Goal: Task Accomplishment & Management: Complete application form

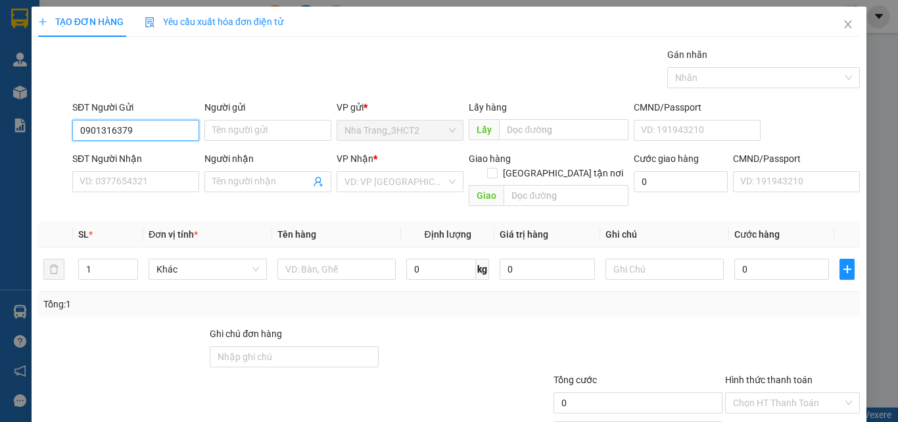
type input "0901316379"
type input "CƯỜNG"
drag, startPoint x: 170, startPoint y: 134, endPoint x: 29, endPoint y: 135, distance: 141.4
click at [30, 135] on div "TẠO ĐƠN HÀNG Yêu cầu xuất hóa đơn điện tử Transit Pickup Surcharge Ids Transit …" at bounding box center [449, 211] width 898 height 422
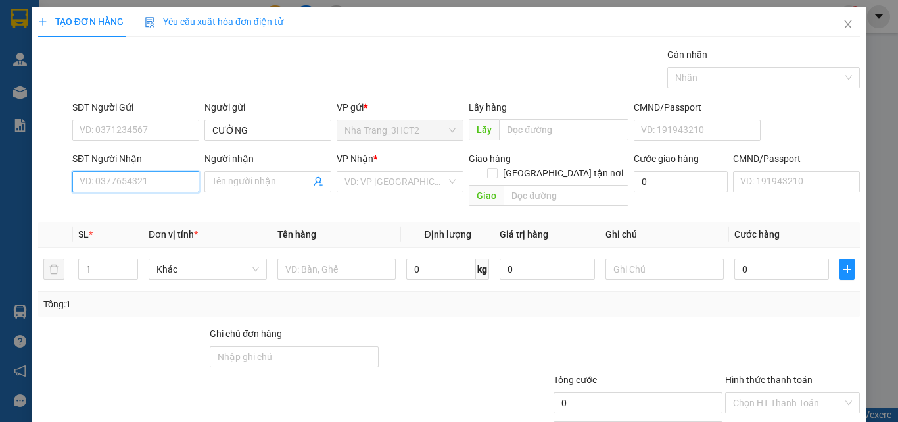
click at [130, 182] on input "SĐT Người Nhận" at bounding box center [135, 181] width 127 height 21
paste input "0901316379"
type input "0901316379"
click at [220, 174] on input "Người nhận" at bounding box center [261, 181] width 98 height 14
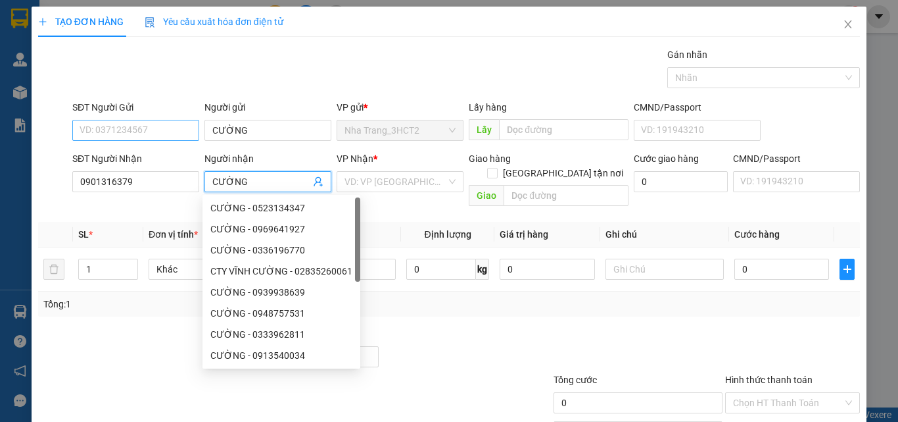
type input "CƯỜNG"
click at [141, 128] on input "SĐT Người Gửi" at bounding box center [135, 130] width 127 height 21
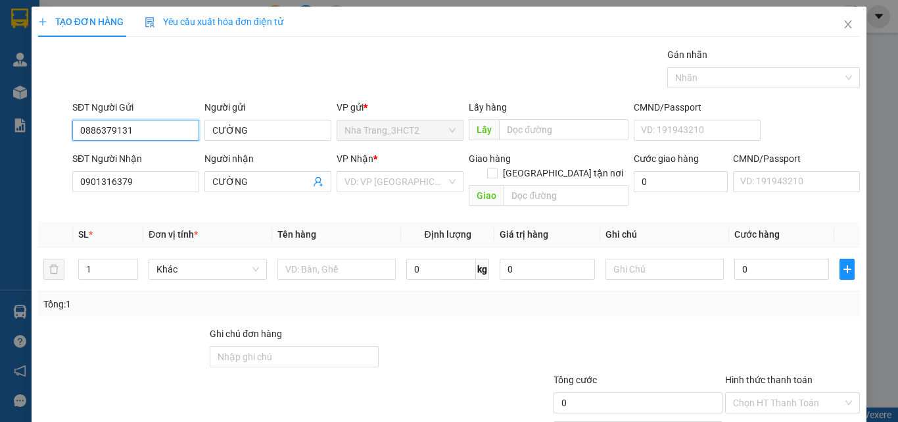
type input "0886379131"
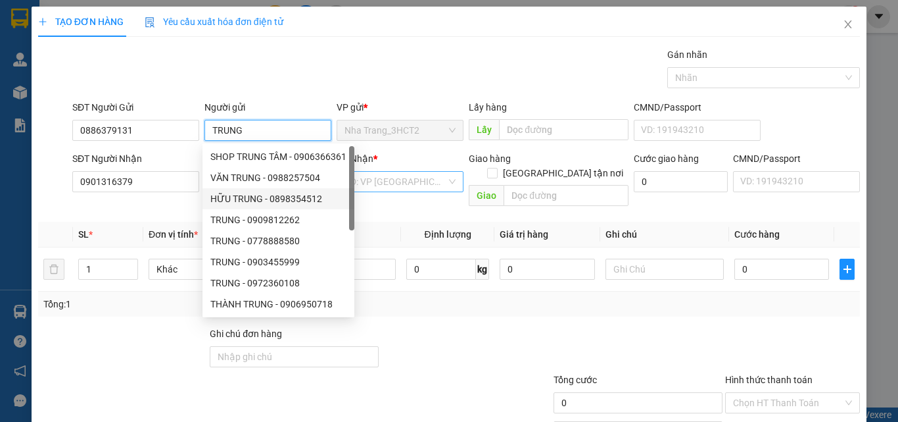
type input "TRUNG"
click at [402, 185] on input "search" at bounding box center [396, 182] width 102 height 20
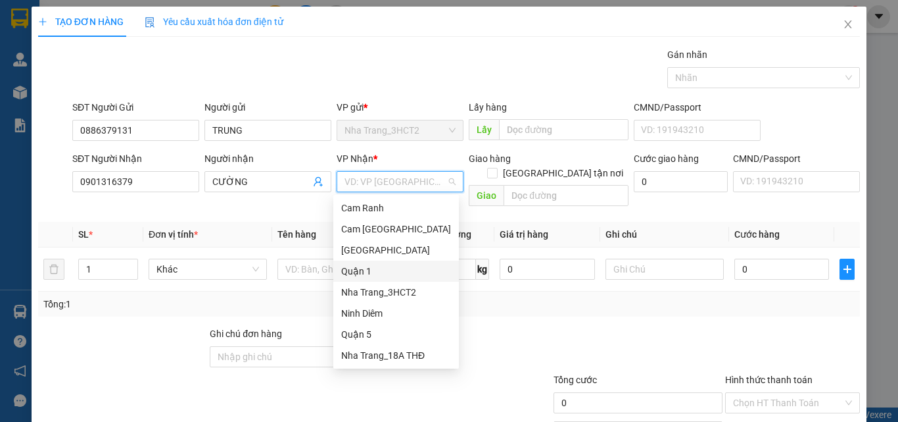
click at [373, 266] on div "Quận 1" at bounding box center [396, 271] width 110 height 14
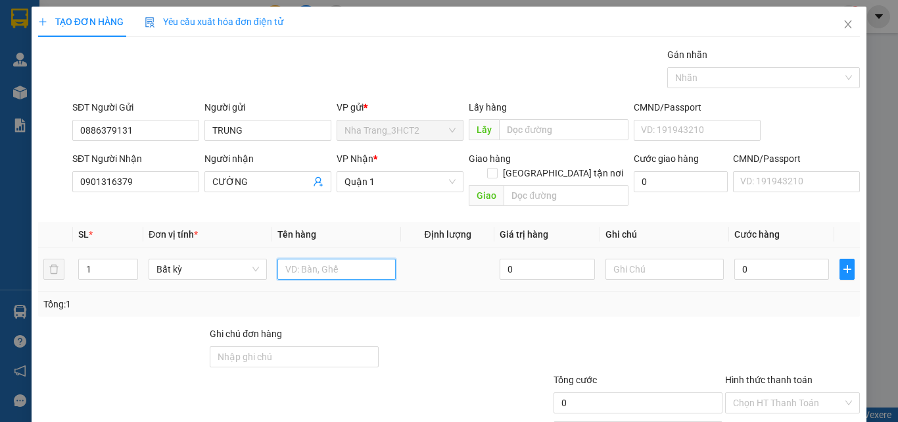
click at [314, 259] on input "text" at bounding box center [336, 268] width 118 height 21
type input "1 THÙNG XỐP"
type input "3"
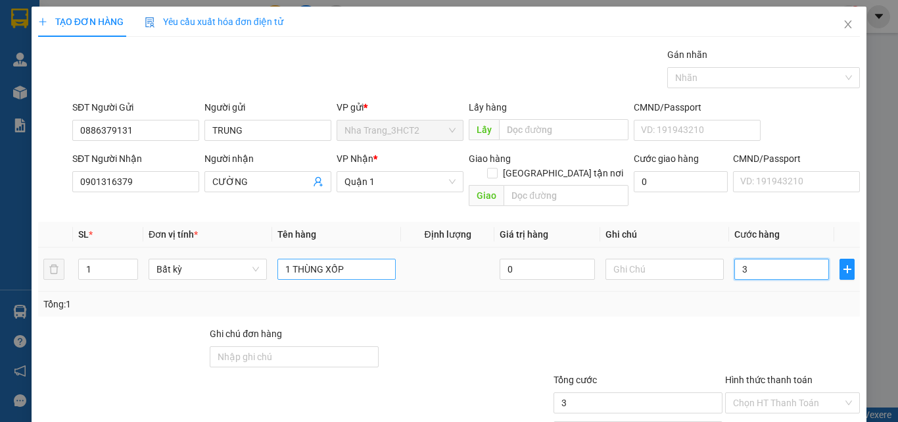
type input "30"
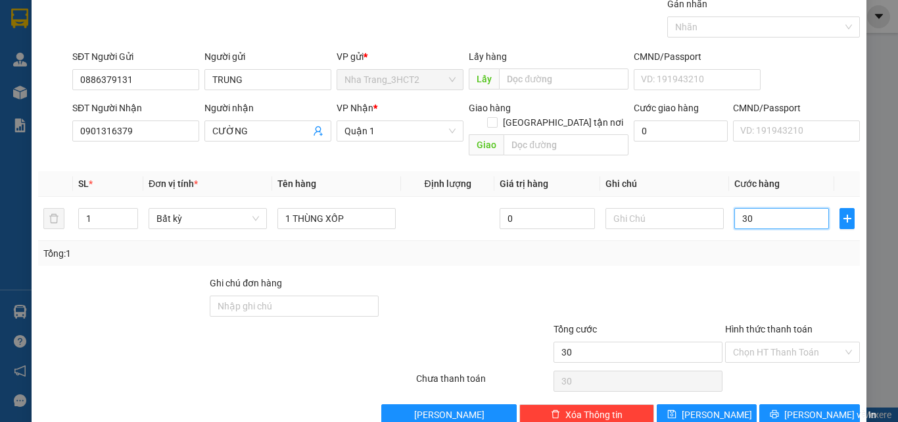
scroll to position [65, 0]
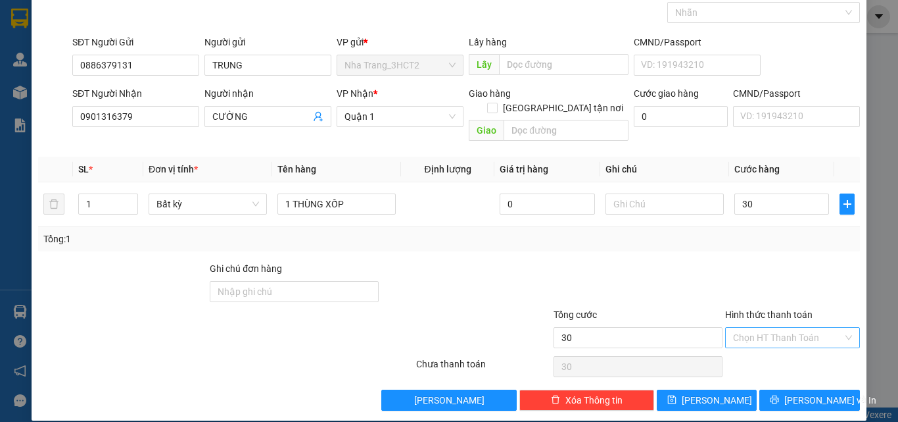
type input "30.000"
click at [817, 330] on input "Hình thức thanh toán" at bounding box center [788, 337] width 110 height 20
click at [804, 342] on div "Tại văn phòng" at bounding box center [785, 349] width 118 height 14
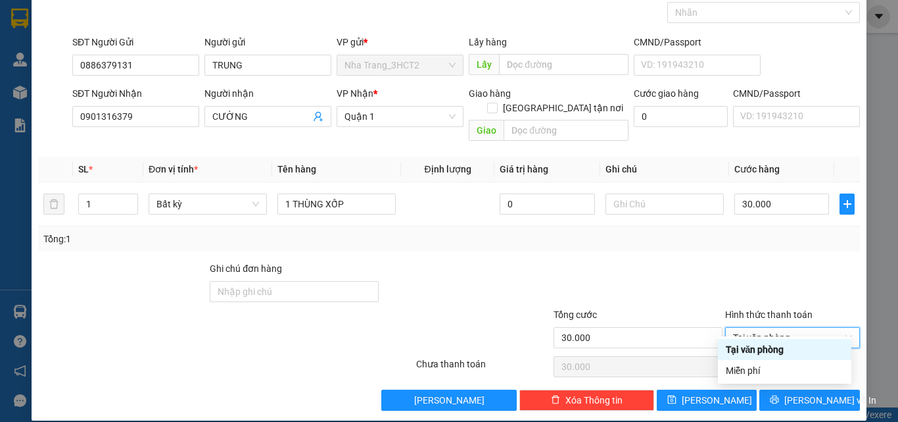
type input "0"
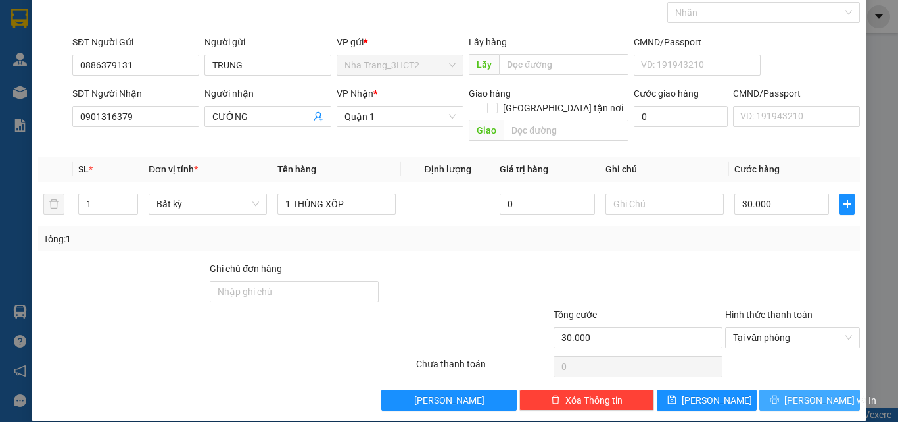
click at [779, 395] on icon "printer" at bounding box center [774, 399] width 9 height 9
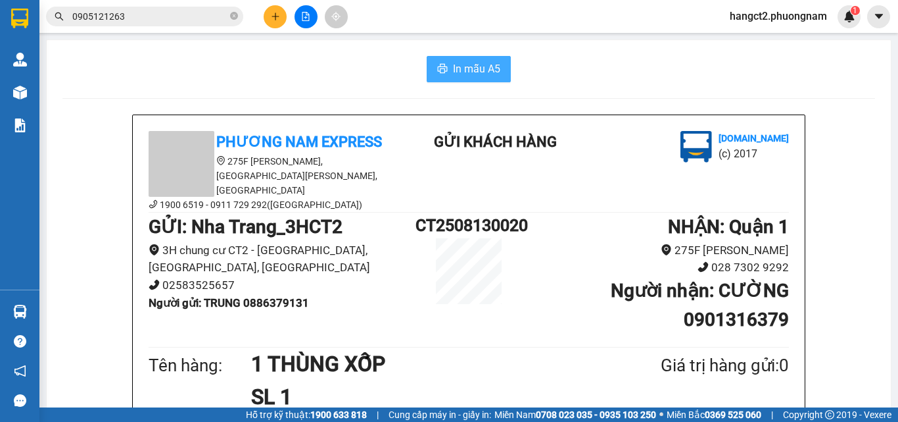
click at [438, 66] on icon "printer" at bounding box center [442, 68] width 11 height 11
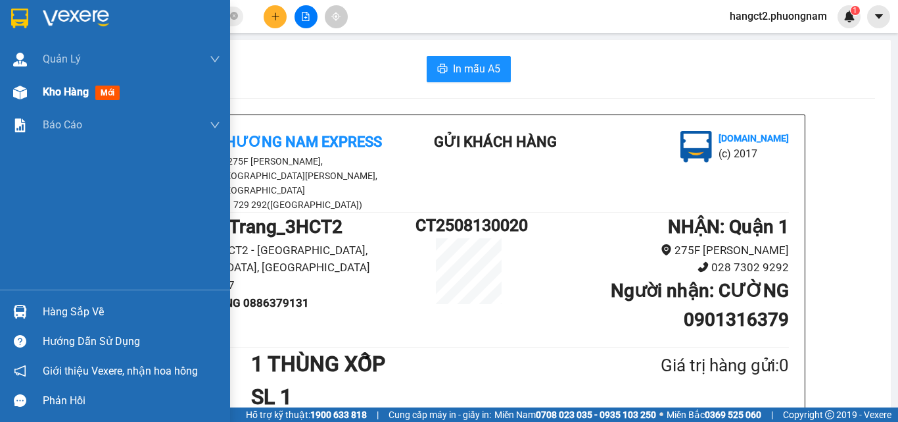
click at [9, 98] on div at bounding box center [20, 92] width 23 height 23
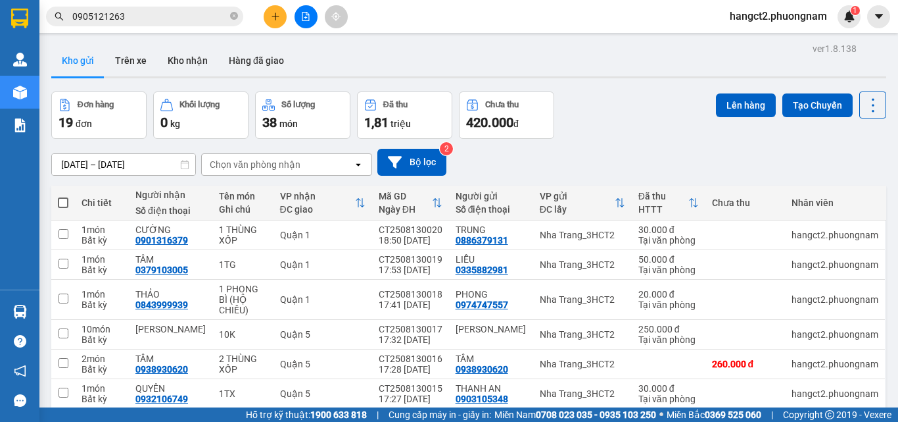
click at [166, 21] on input "0905121263" at bounding box center [149, 16] width 155 height 14
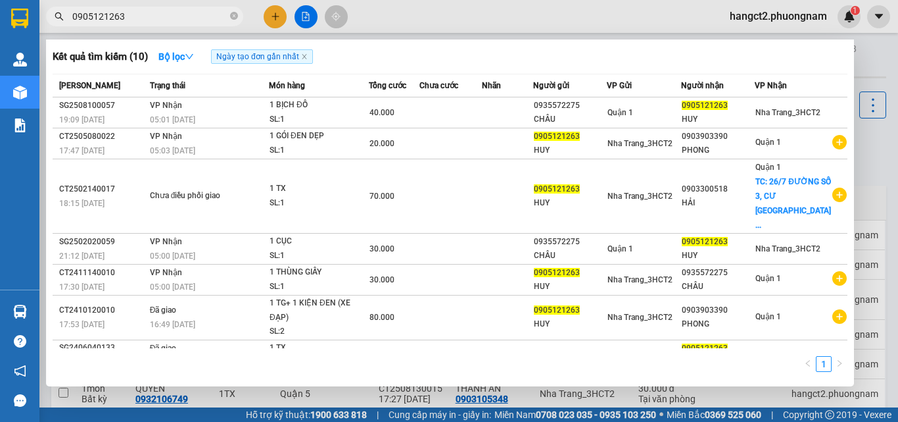
click at [166, 21] on input "0905121263" at bounding box center [149, 16] width 155 height 14
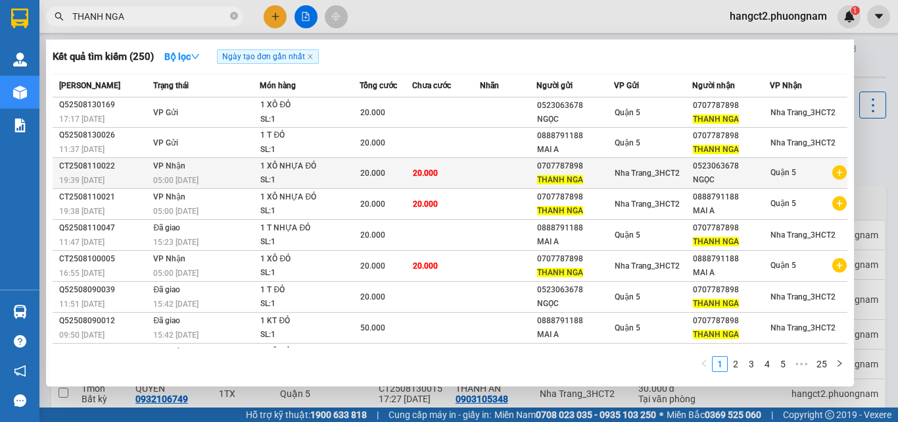
type input "THANH NGA"
click at [444, 182] on td "20.000" at bounding box center [446, 173] width 68 height 31
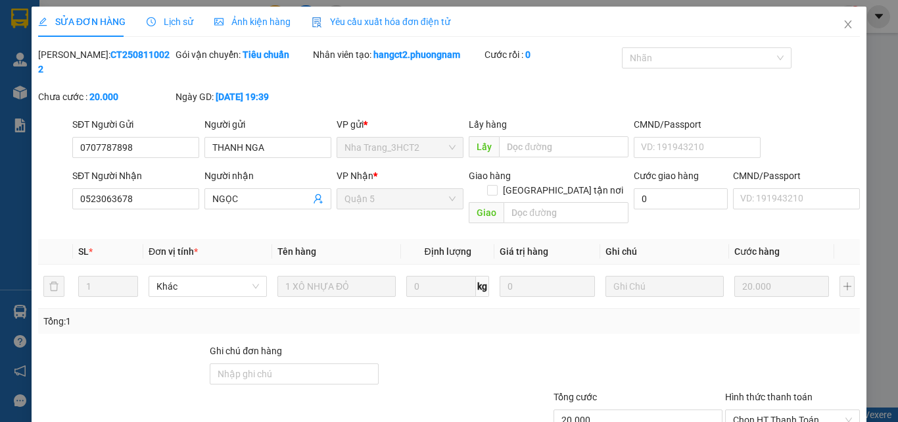
type input "0707787898"
type input "0523063678"
type input "20.000"
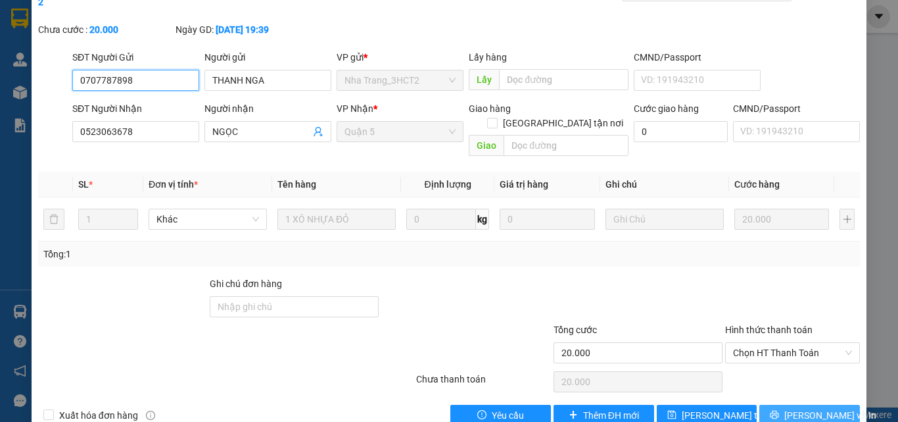
scroll to position [68, 0]
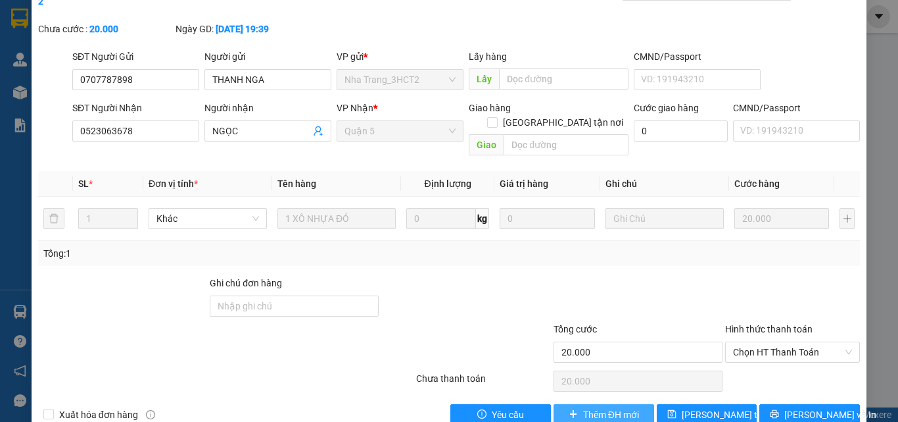
click at [600, 407] on span "Thêm ĐH mới" at bounding box center [611, 414] width 56 height 14
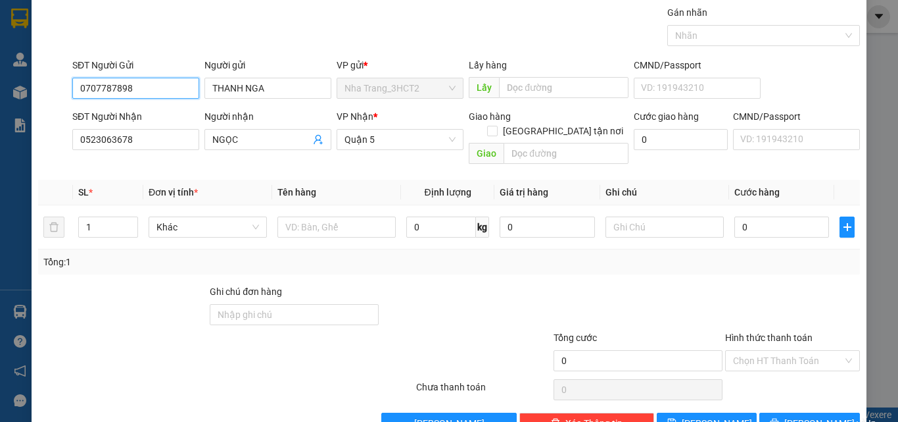
scroll to position [65, 0]
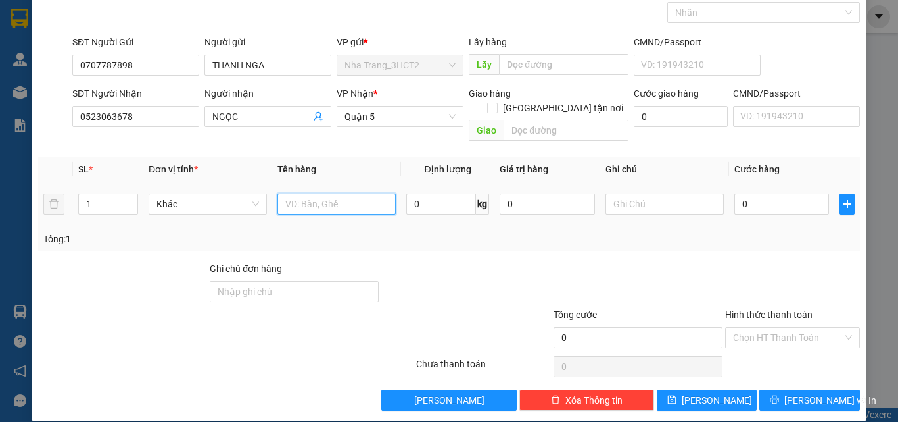
click at [336, 193] on input "text" at bounding box center [336, 203] width 118 height 21
type input "1 XÔ ĐỎ"
click at [739, 193] on input "0" at bounding box center [782, 203] width 95 height 21
type input "2"
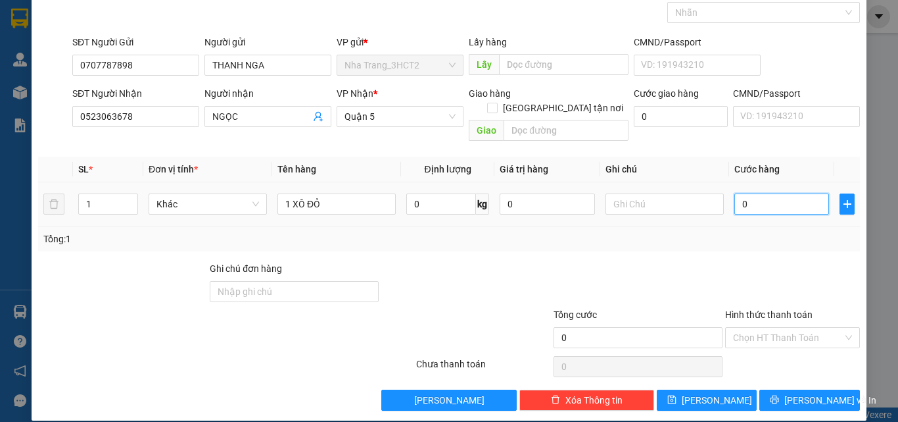
type input "2"
type input "20"
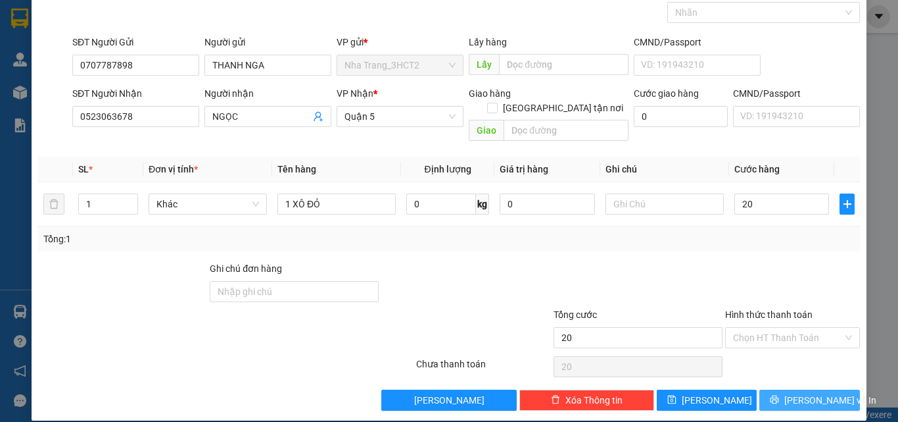
type input "20.000"
click at [794, 393] on span "[PERSON_NAME] và In" at bounding box center [830, 400] width 92 height 14
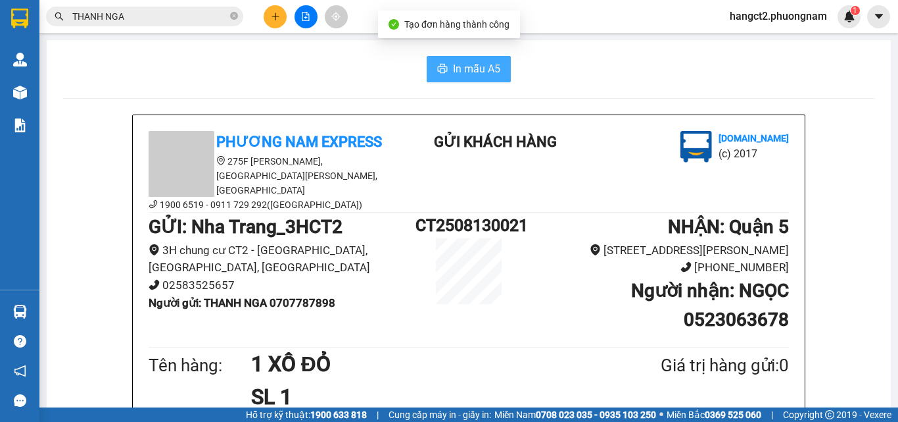
click at [491, 70] on span "In mẫu A5" at bounding box center [476, 68] width 47 height 16
click at [298, 296] on b "Người gửi : THANH NGA 0707787898" at bounding box center [242, 302] width 187 height 13
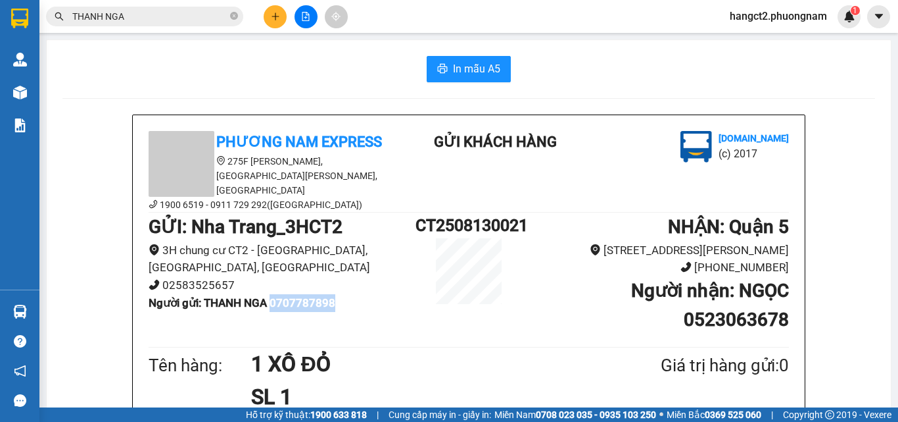
click at [298, 296] on b "Người gửi : THANH NGA 0707787898" at bounding box center [242, 302] width 187 height 13
copy b "0707787898"
click at [275, 16] on icon "plus" at bounding box center [275, 16] width 9 height 9
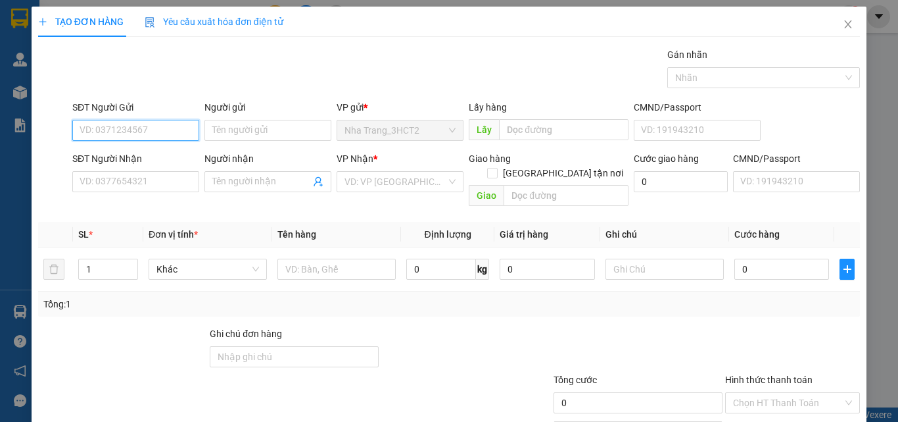
paste input "0707787898"
type input "0707787898"
click at [150, 160] on div "0707787898 - THANH [GEOGRAPHIC_DATA]" at bounding box center [170, 156] width 181 height 14
type input "THANH NGA"
type input "0523063678"
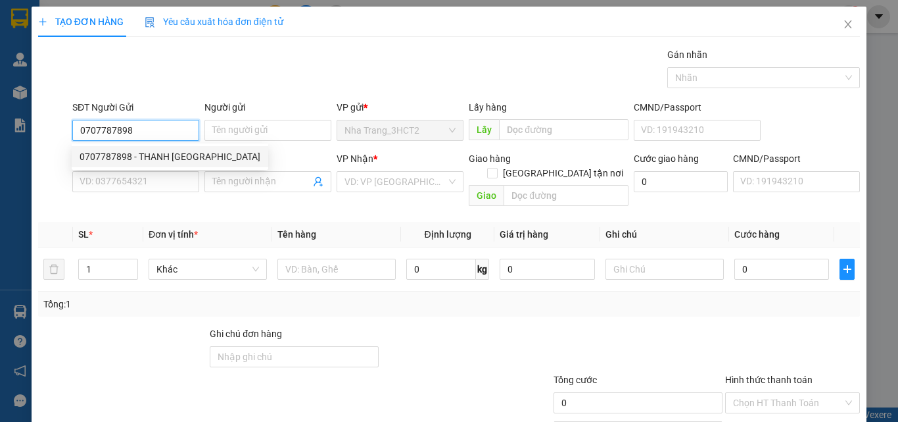
type input "NGỌC"
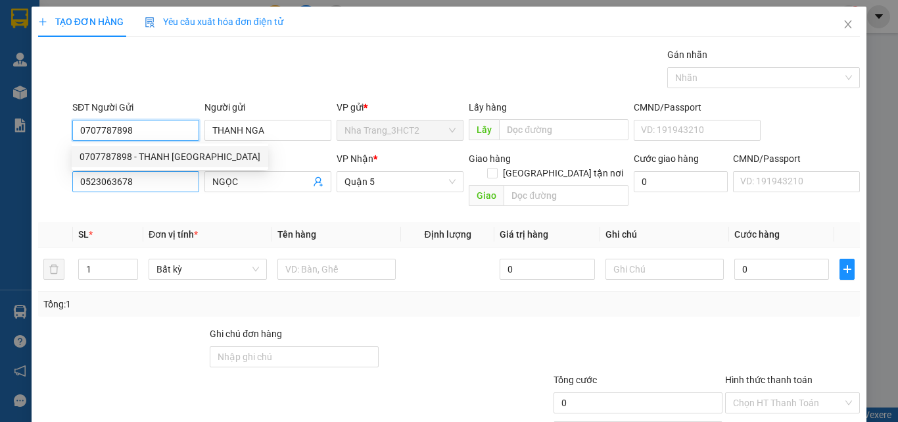
type input "0707787898"
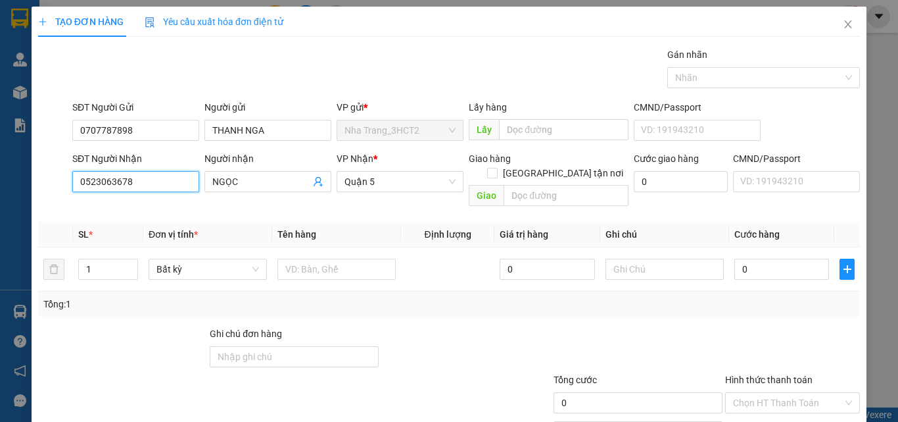
click at [149, 181] on input "0523063678" at bounding box center [135, 181] width 127 height 21
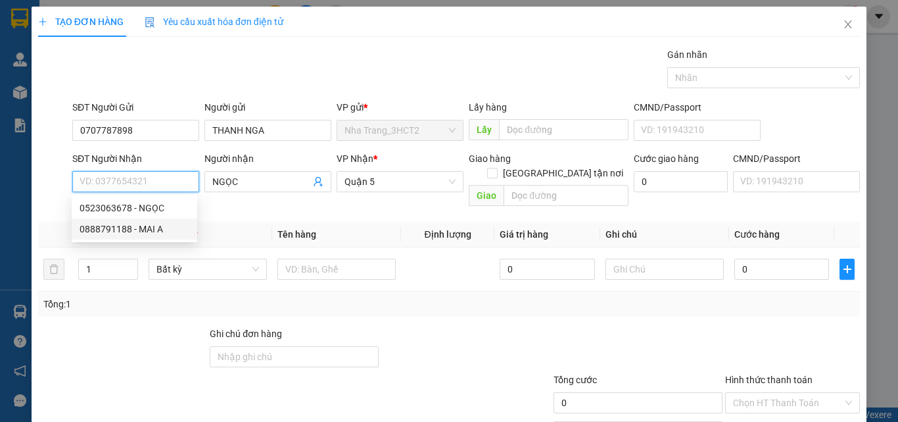
click at [132, 228] on div "0888791188 - MAI A" at bounding box center [135, 229] width 110 height 14
type input "0888791188"
type input "MAI A"
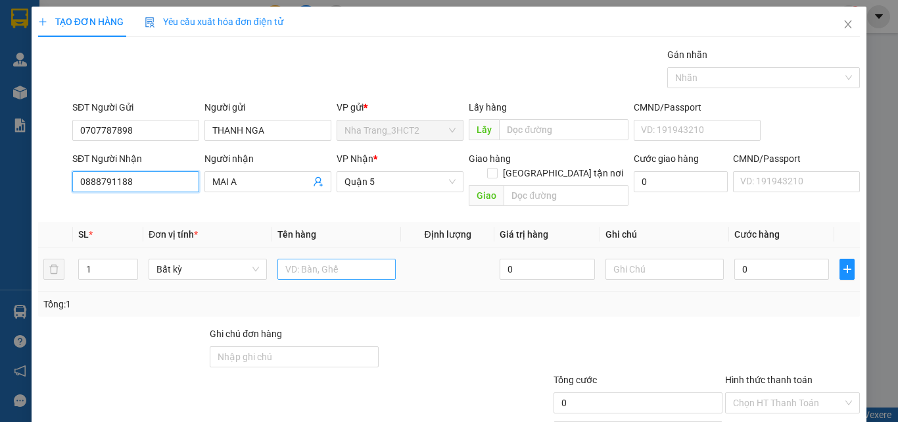
type input "0888791188"
click at [292, 258] on input "text" at bounding box center [336, 268] width 118 height 21
type input "1 XÔ ĐỎ"
type input "2"
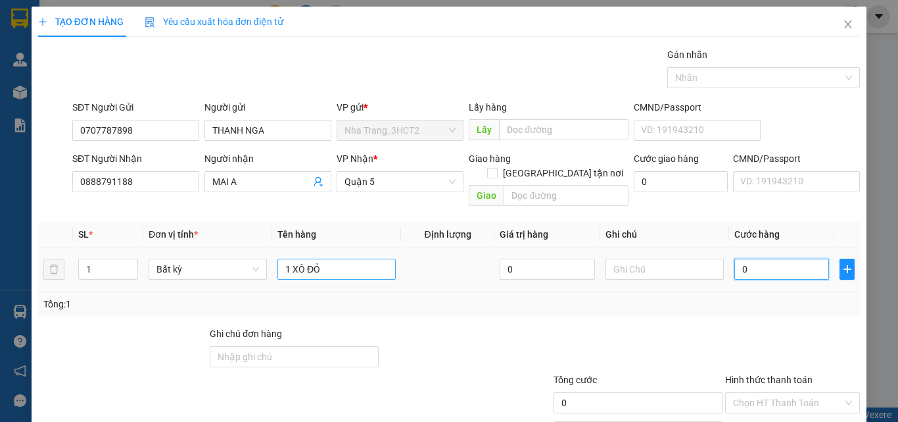
type input "2"
type input "20"
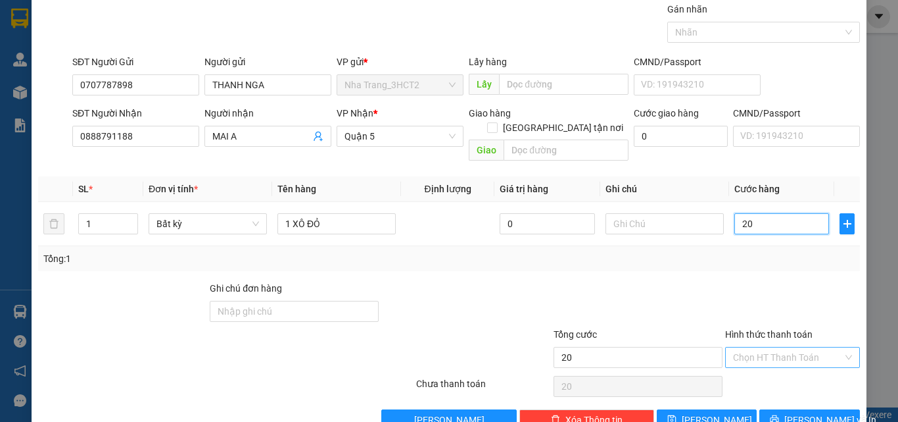
scroll to position [65, 0]
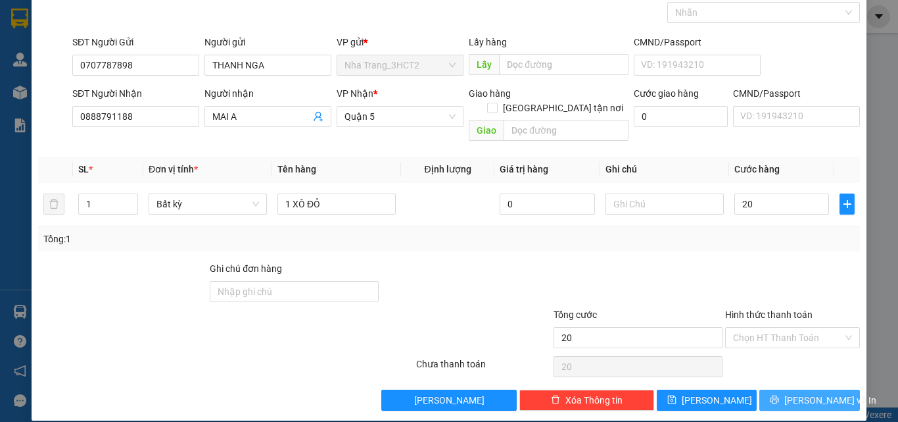
type input "20.000"
click at [773, 389] on button "[PERSON_NAME] và In" at bounding box center [809, 399] width 101 height 21
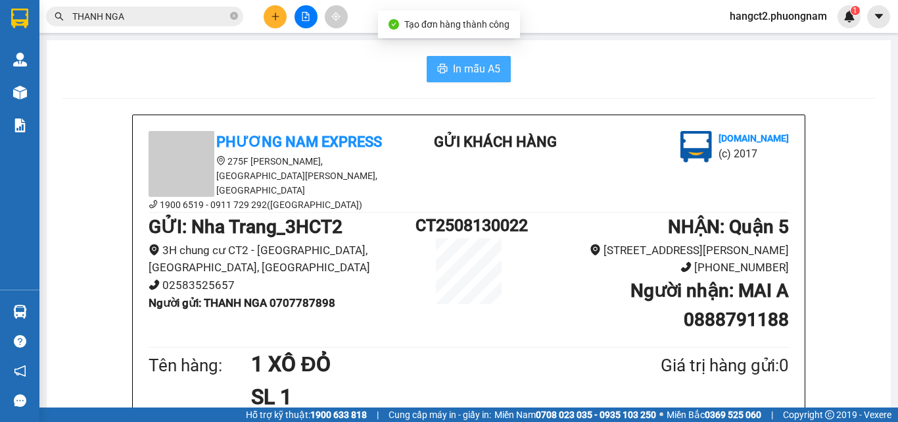
click at [434, 60] on button "In mẫu A5" at bounding box center [469, 69] width 84 height 26
click at [275, 17] on icon "plus" at bounding box center [275, 16] width 9 height 9
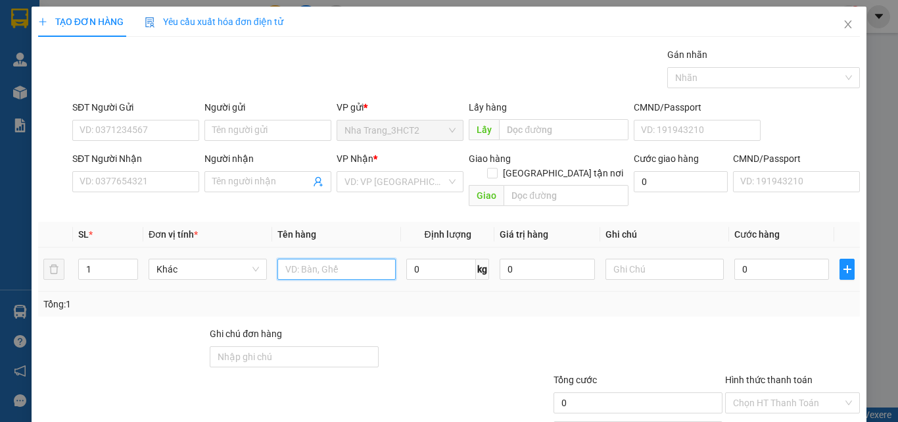
click at [284, 258] on input "text" at bounding box center [336, 268] width 118 height 21
drag, startPoint x: 309, startPoint y: 251, endPoint x: 289, endPoint y: 253, distance: 20.6
click at [289, 258] on input "1 KIỆN THÙNG XỐP" at bounding box center [336, 268] width 118 height 21
type input "1 THÙNG XỐP"
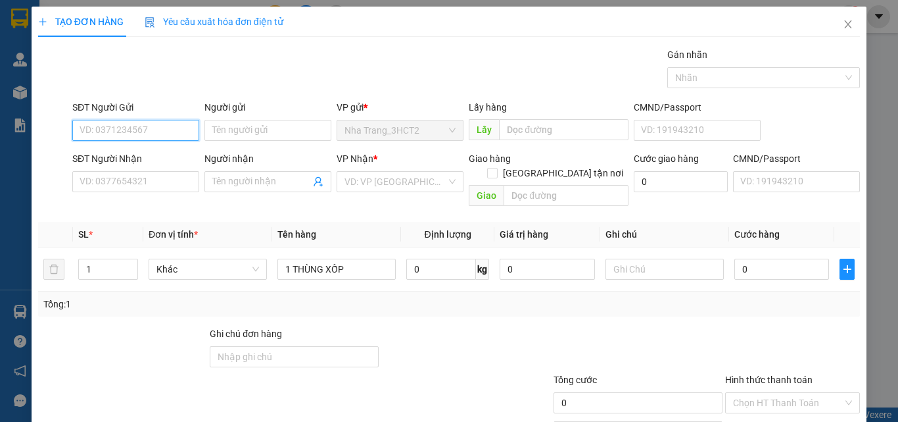
click at [142, 122] on input "SĐT Người Gửi" at bounding box center [135, 130] width 127 height 21
click at [496, 168] on input "[GEOGRAPHIC_DATA] tận nơi" at bounding box center [491, 172] width 9 height 9
checkbox input "true"
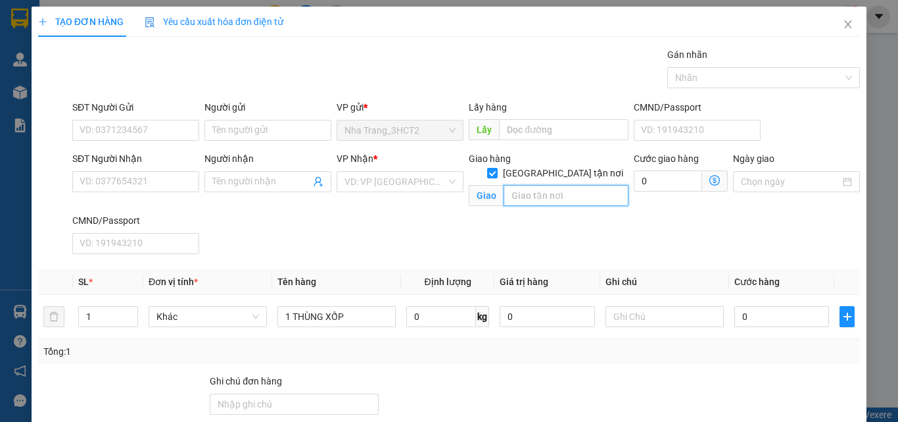
click at [545, 185] on input "text" at bounding box center [566, 195] width 125 height 21
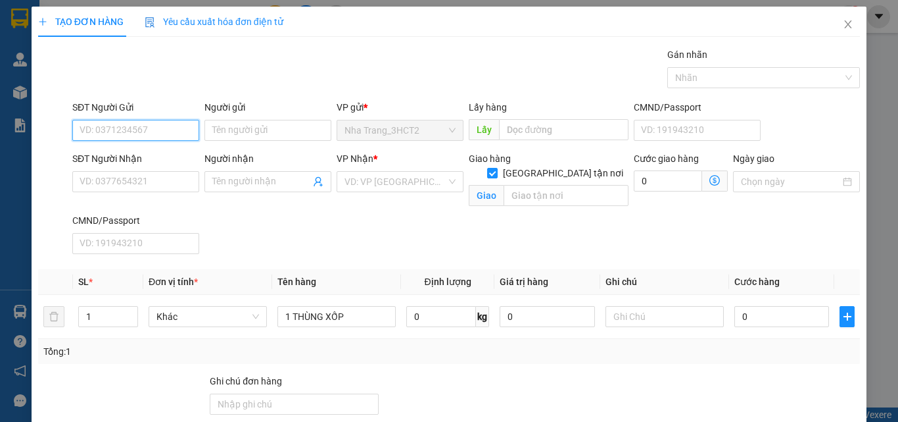
click at [127, 124] on input "SĐT Người Gửi" at bounding box center [135, 130] width 127 height 21
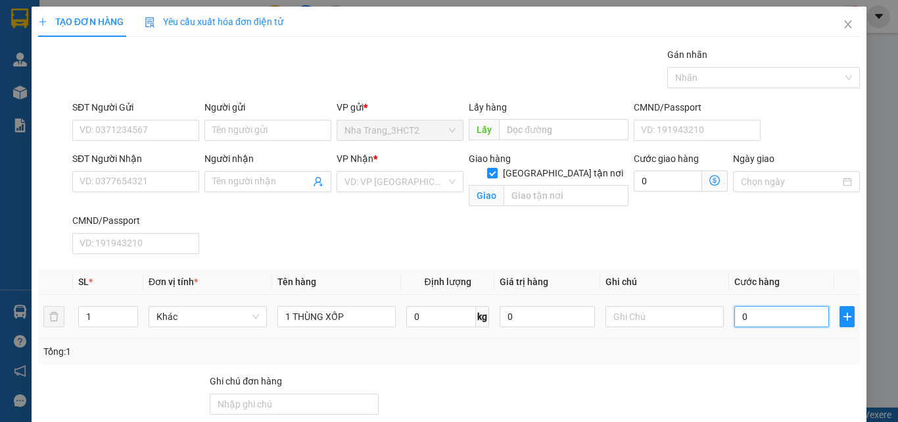
click at [784, 322] on input "0" at bounding box center [782, 316] width 95 height 21
type input "4"
type input "40"
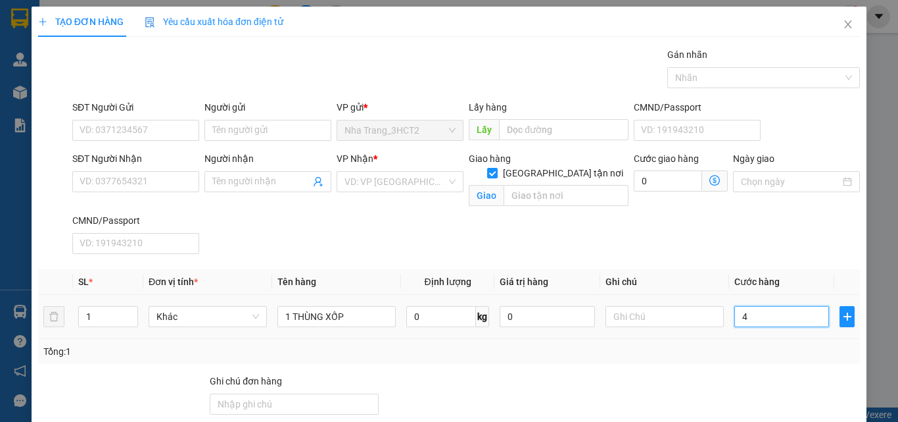
type input "40"
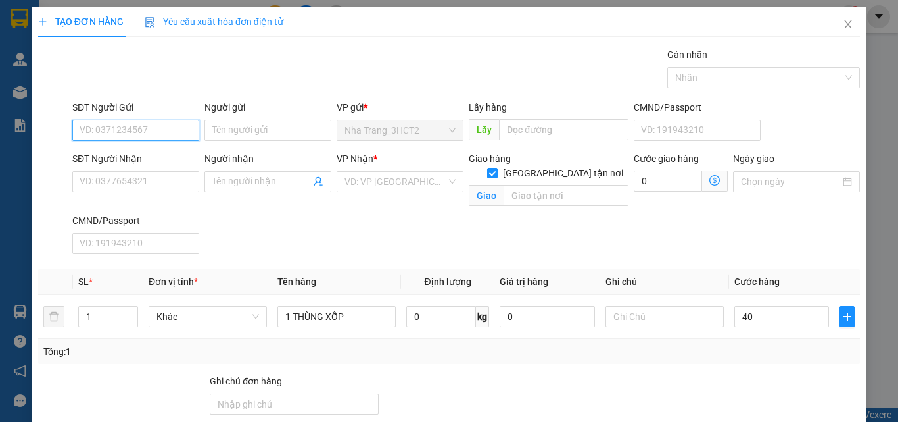
type input "40.000"
click at [133, 128] on input "SĐT Người Gửi" at bounding box center [135, 130] width 127 height 21
type input "0986560930"
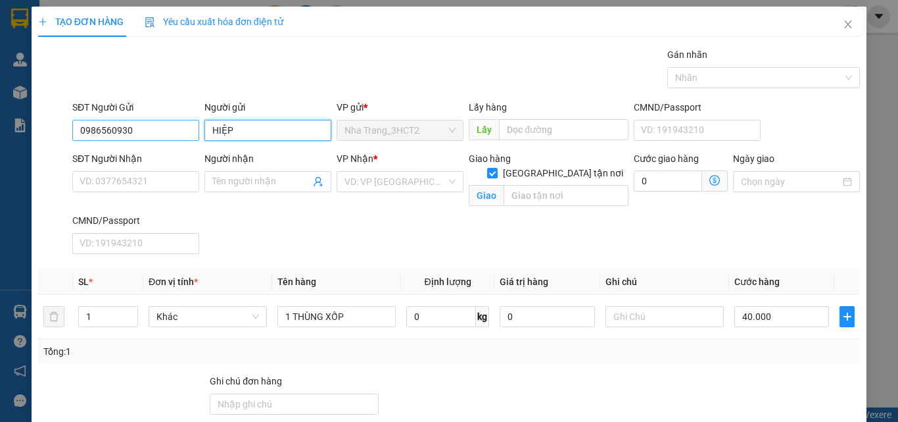
type input "HIỆP"
drag, startPoint x: 133, startPoint y: 128, endPoint x: 49, endPoint y: 153, distance: 87.8
click at [50, 155] on form "SĐT Người Gửi 0986560930 0986560930 Người gửi HIỆP VP gửi * [GEOGRAPHIC_DATA] L…" at bounding box center [449, 179] width 822 height 159
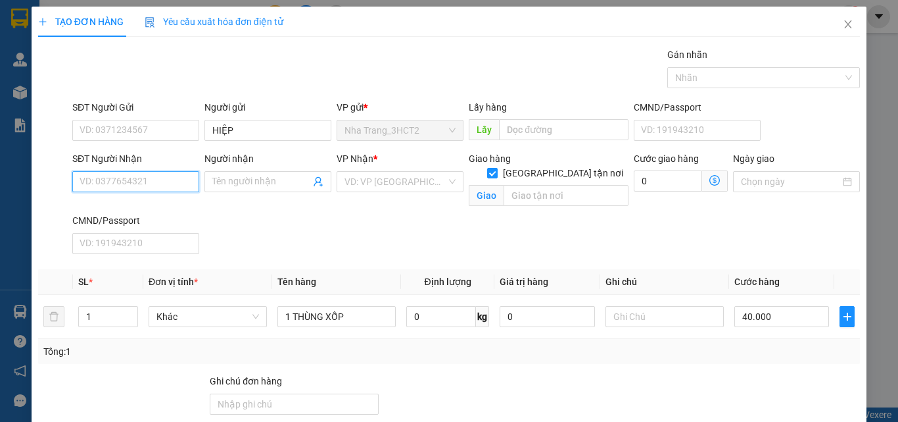
click at [119, 187] on input "SĐT Người Nhận" at bounding box center [135, 181] width 127 height 21
paste input "0986560930"
type input "0986560930"
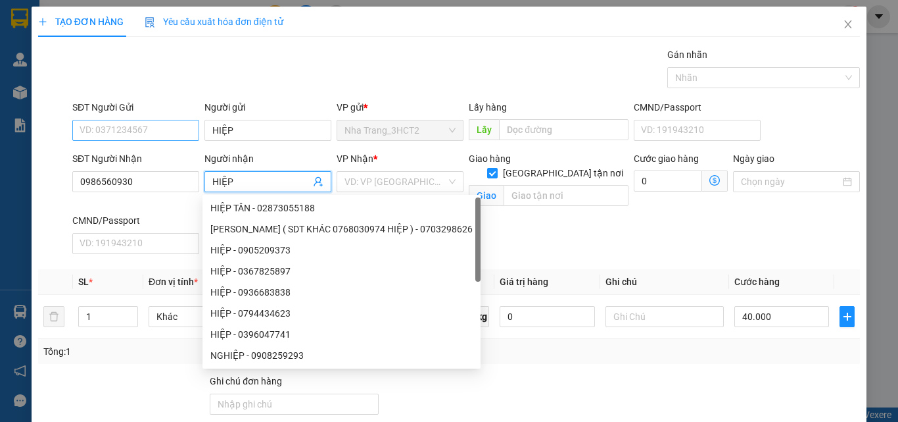
type input "HIỆP"
click at [100, 130] on input "SĐT Người Gửi" at bounding box center [135, 130] width 127 height 21
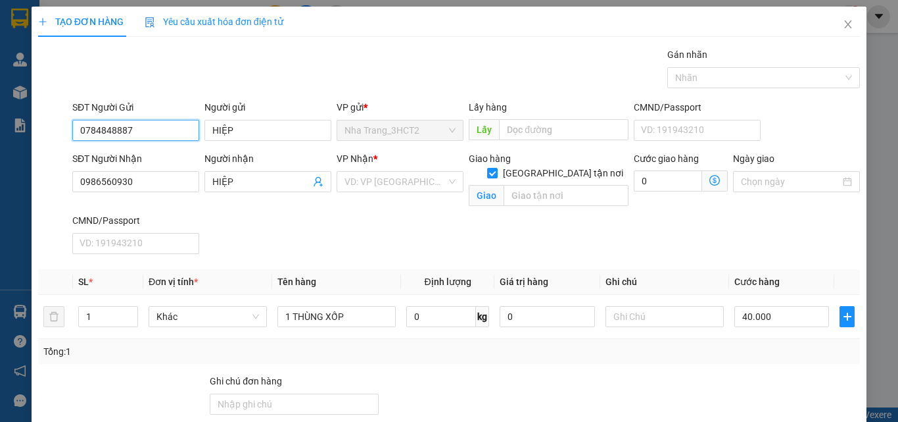
type input "0784848887"
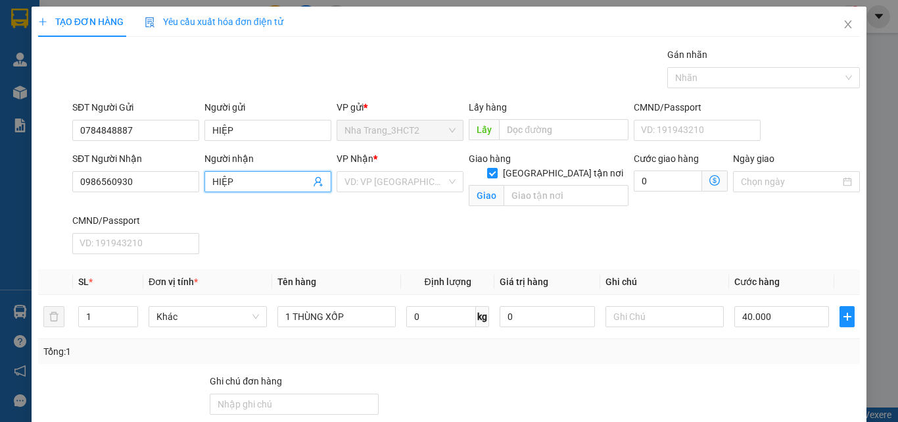
click at [223, 176] on input "HIỆP" at bounding box center [261, 181] width 98 height 14
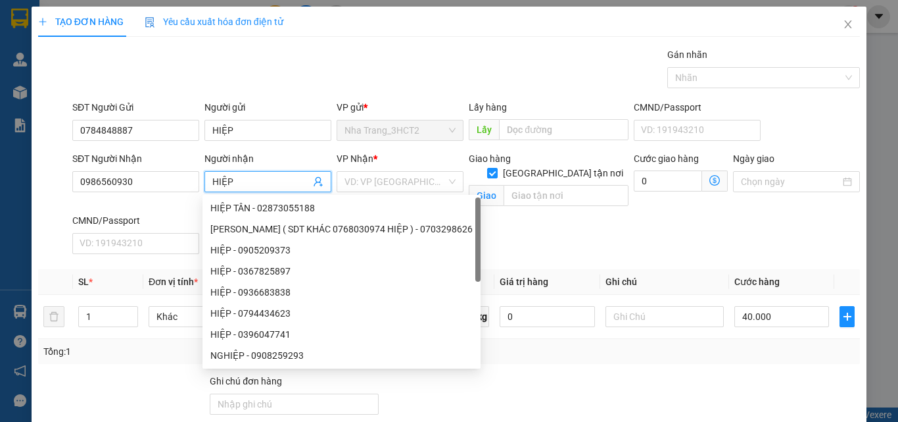
click at [223, 176] on input "HIỆP" at bounding box center [261, 181] width 98 height 14
type input "MẸ LOAN"
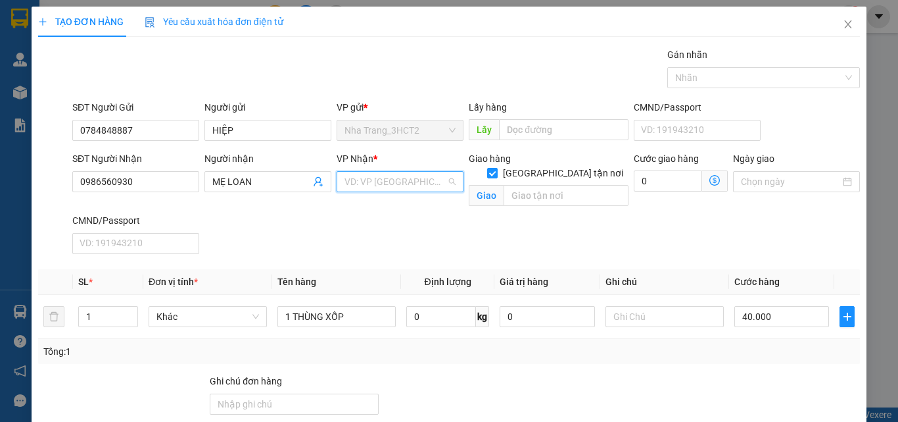
click at [354, 182] on input "search" at bounding box center [396, 182] width 102 height 20
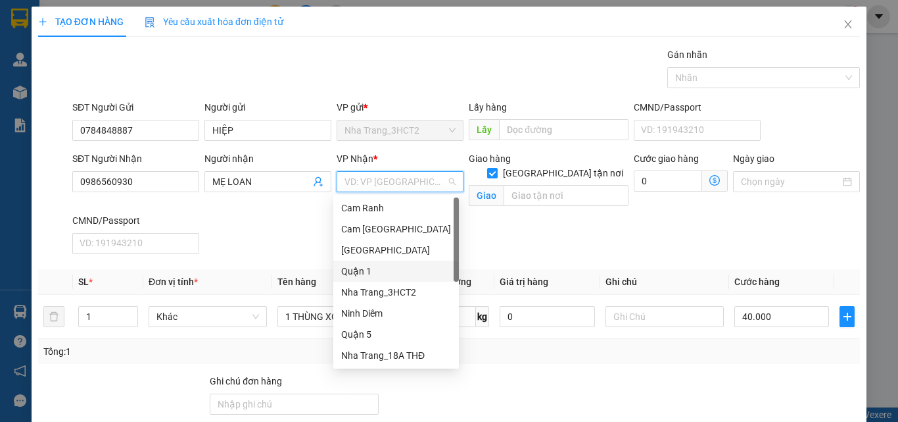
click at [364, 272] on div "Quận 1" at bounding box center [396, 271] width 110 height 14
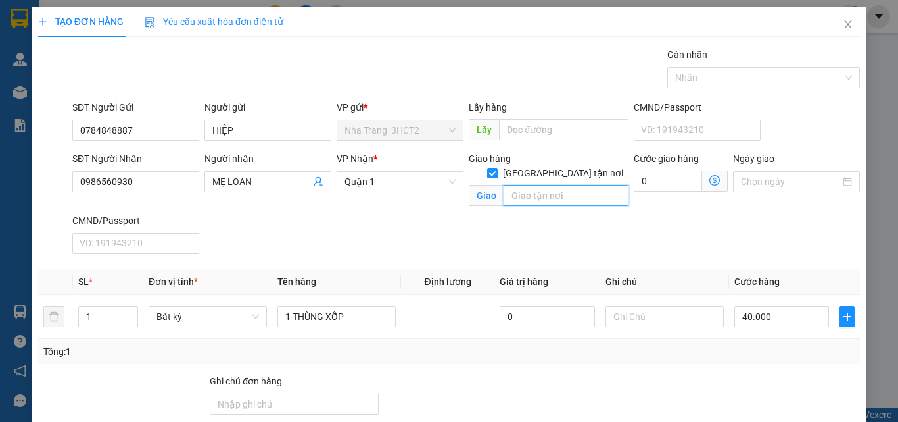
click at [540, 188] on input "text" at bounding box center [566, 195] width 125 height 21
click at [710, 178] on icon "dollar-circle" at bounding box center [715, 180] width 11 height 11
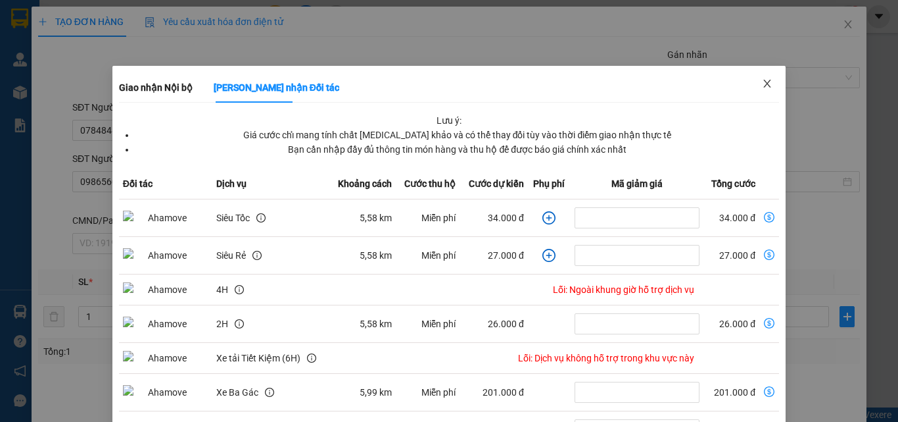
click at [762, 82] on icon "close" at bounding box center [767, 83] width 11 height 11
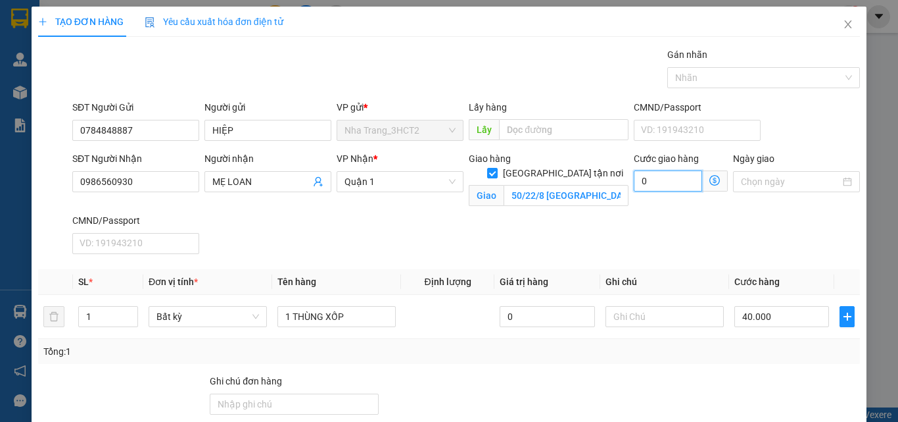
click at [648, 174] on input "0" at bounding box center [668, 180] width 68 height 21
click at [608, 185] on input "50/22/8 [GEOGRAPHIC_DATA], [GEOGRAPHIC_DATA], [GEOGRAPHIC_DATA]" at bounding box center [566, 195] width 125 height 21
type input "50/22/8 [GEOGRAPHIC_DATA], [GEOGRAPHIC_DATA], [GEOGRAPHIC_DATA] (GTN:60)"
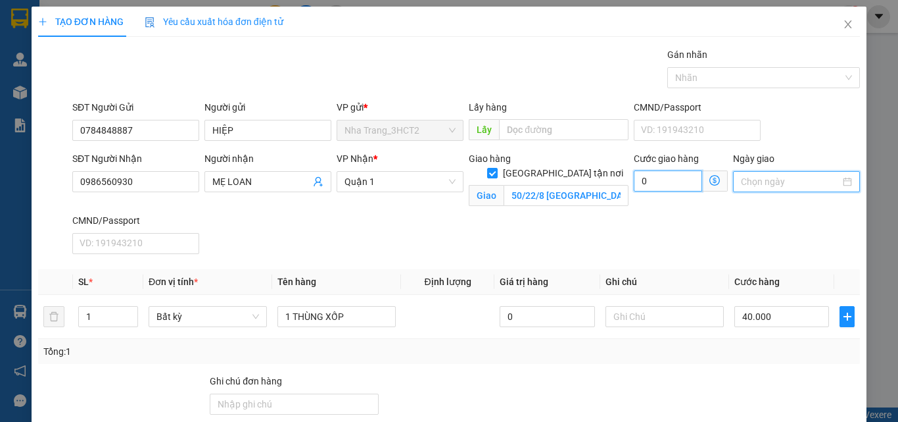
click at [643, 178] on input "0" at bounding box center [668, 180] width 68 height 21
type input "40.006"
type input "6"
type input "40.060"
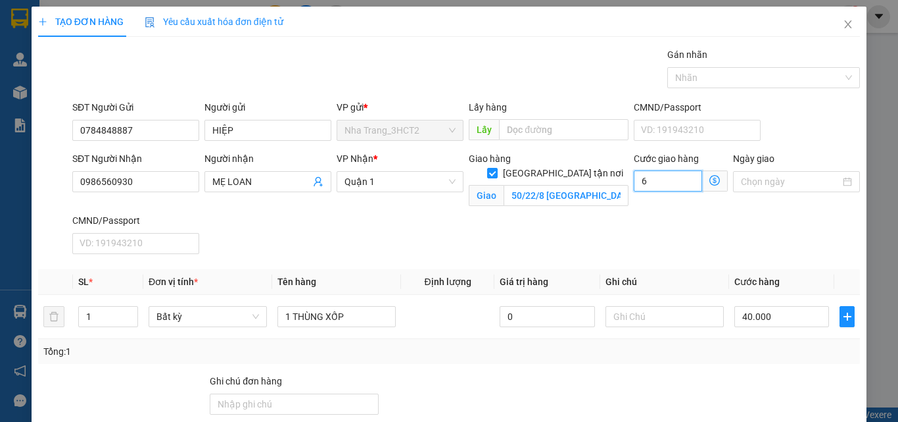
type input "40.060"
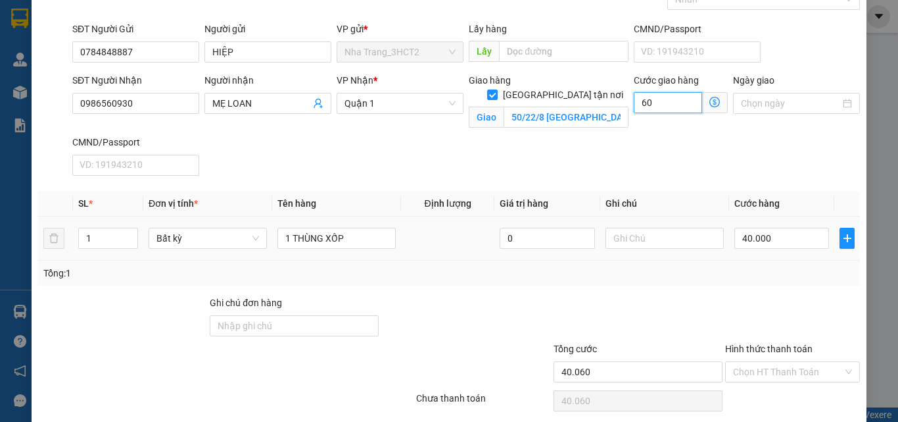
scroll to position [127, 0]
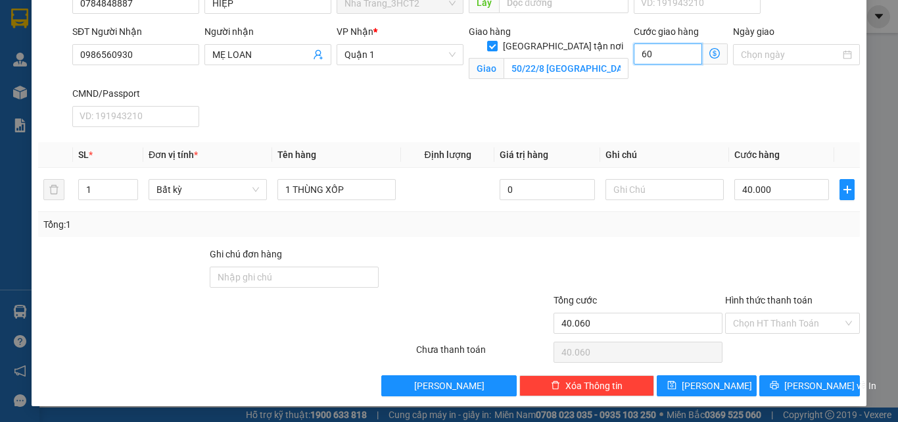
type input "60"
type input "100.000"
type input "60.000"
click at [670, 273] on div at bounding box center [638, 270] width 172 height 46
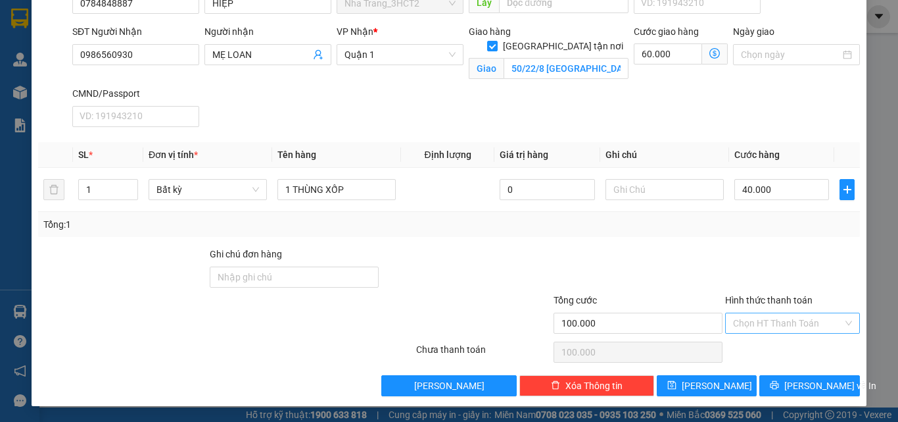
drag, startPoint x: 767, startPoint y: 313, endPoint x: 767, endPoint y: 333, distance: 19.7
click at [767, 314] on input "Hình thức thanh toán" at bounding box center [788, 323] width 110 height 20
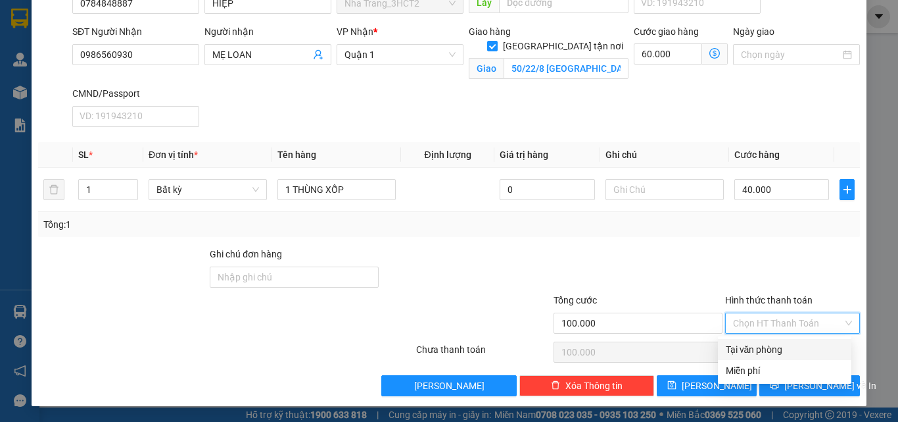
click at [765, 352] on div "Tại văn phòng" at bounding box center [785, 349] width 118 height 14
type input "0"
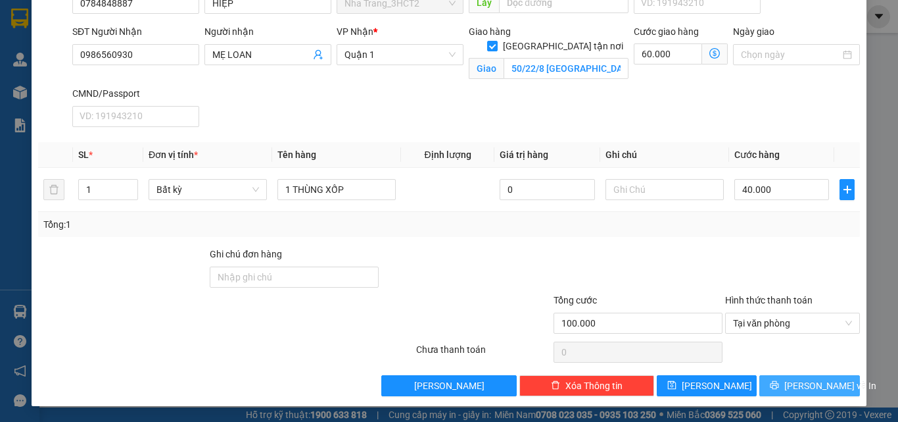
click at [781, 377] on button "[PERSON_NAME] và In" at bounding box center [809, 385] width 101 height 21
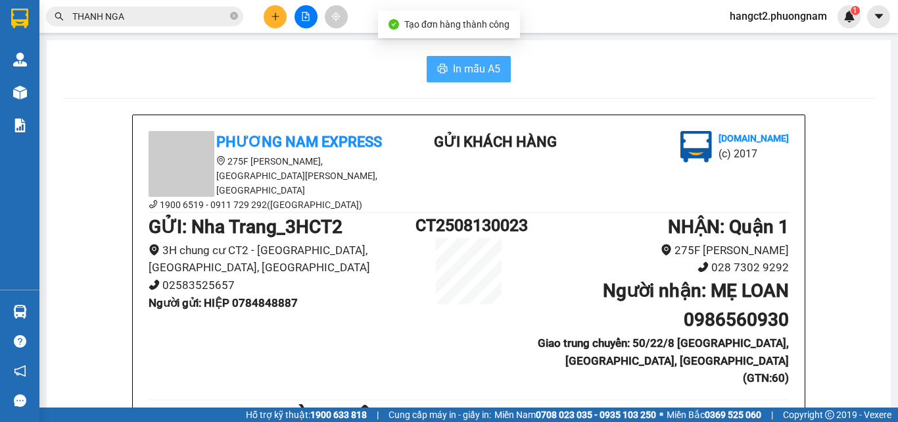
click at [483, 65] on span "In mẫu A5" at bounding box center [476, 68] width 47 height 16
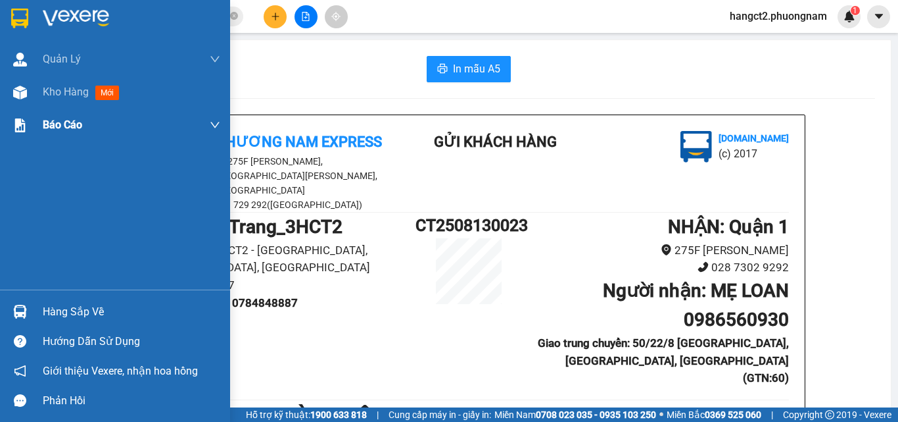
click at [53, 101] on div "Kho hàng mới" at bounding box center [132, 92] width 178 height 33
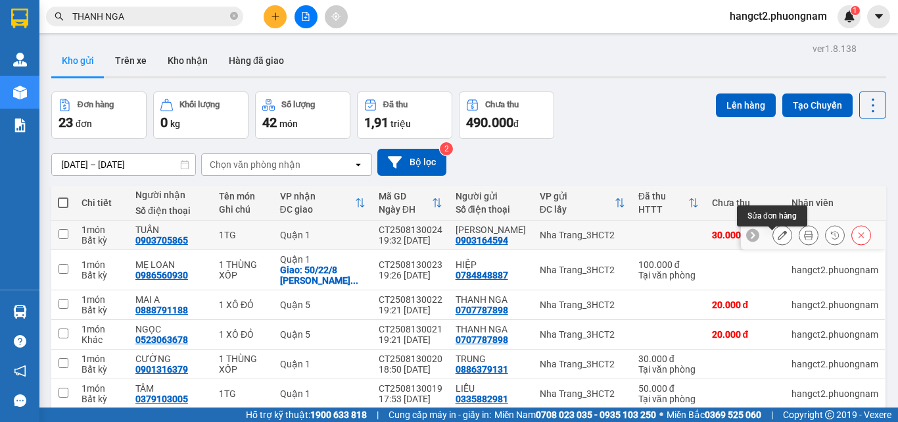
click at [778, 239] on icon at bounding box center [782, 234] width 9 height 9
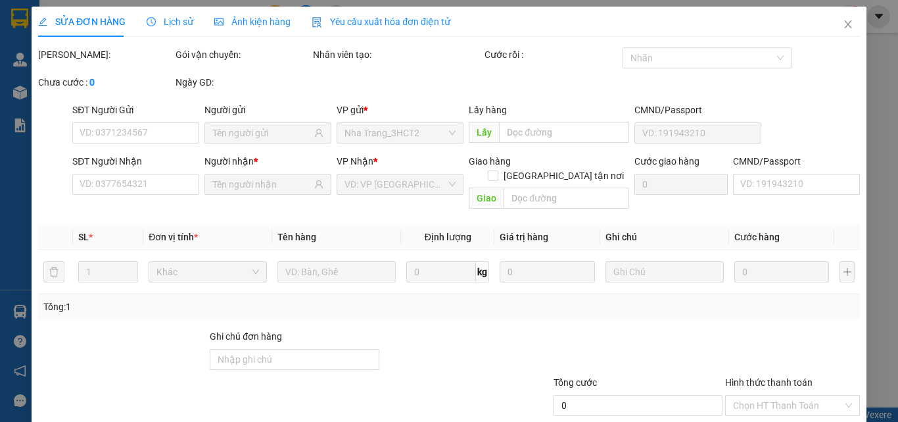
type input "0903164594"
type input "0903705865"
type input "30.000"
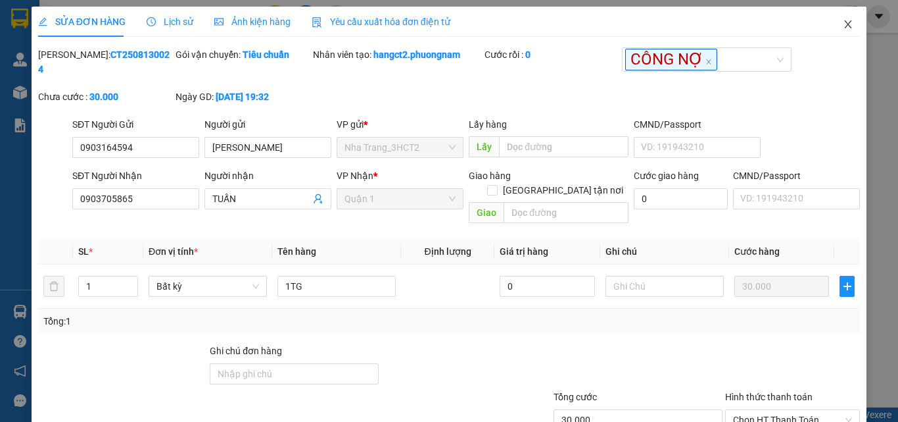
click at [843, 20] on icon "close" at bounding box center [848, 24] width 11 height 11
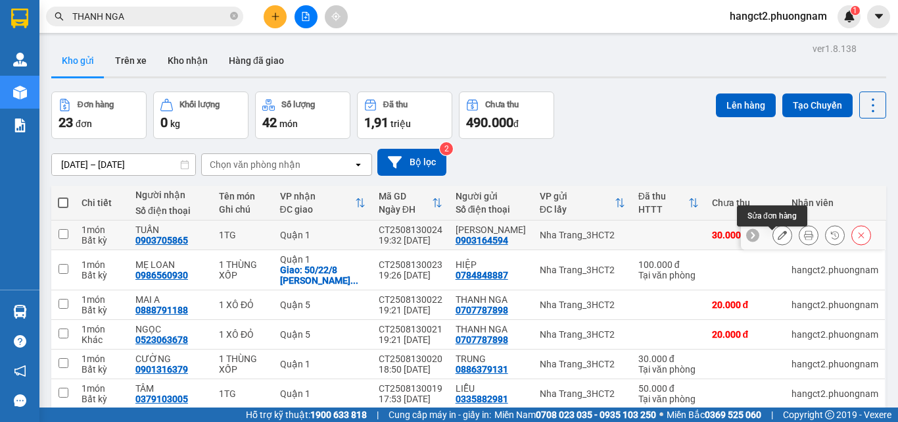
click at [778, 239] on icon at bounding box center [782, 234] width 9 height 9
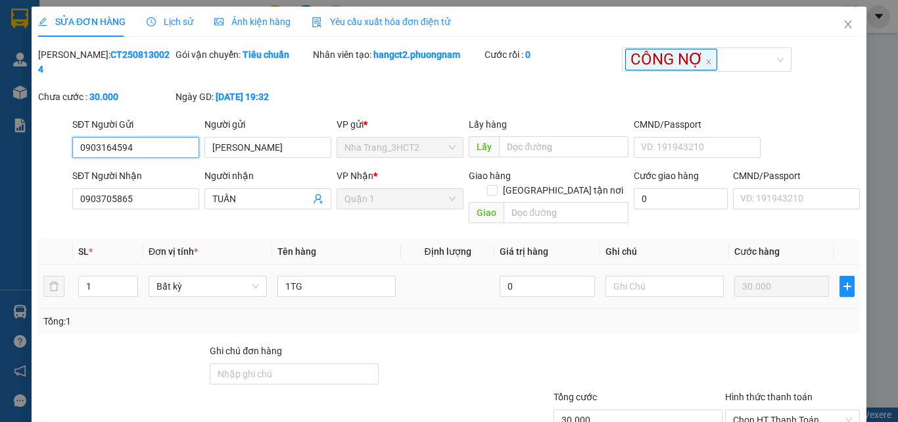
scroll to position [70, 0]
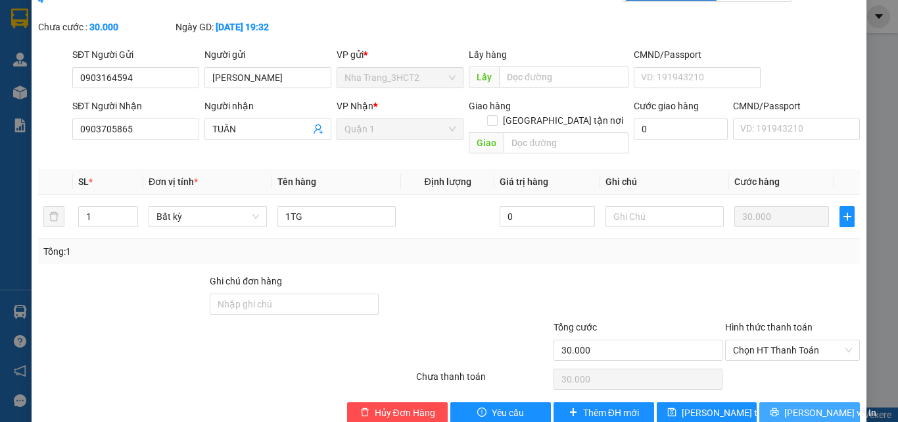
click at [777, 408] on icon "printer" at bounding box center [775, 412] width 9 height 9
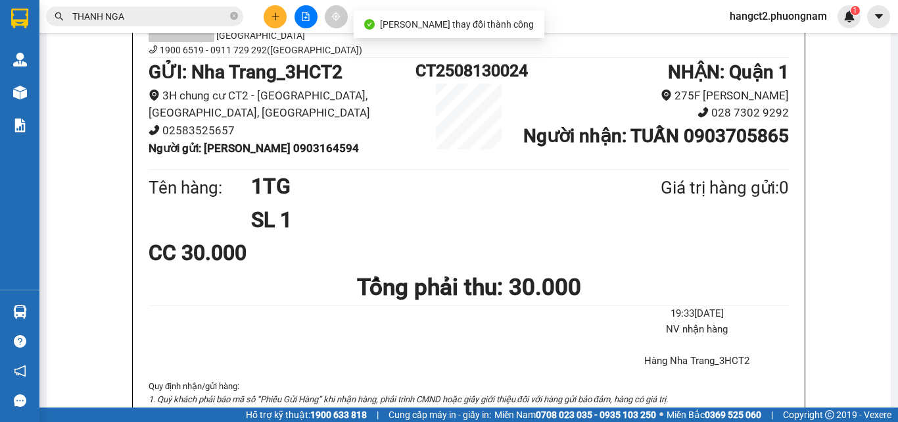
scroll to position [132, 0]
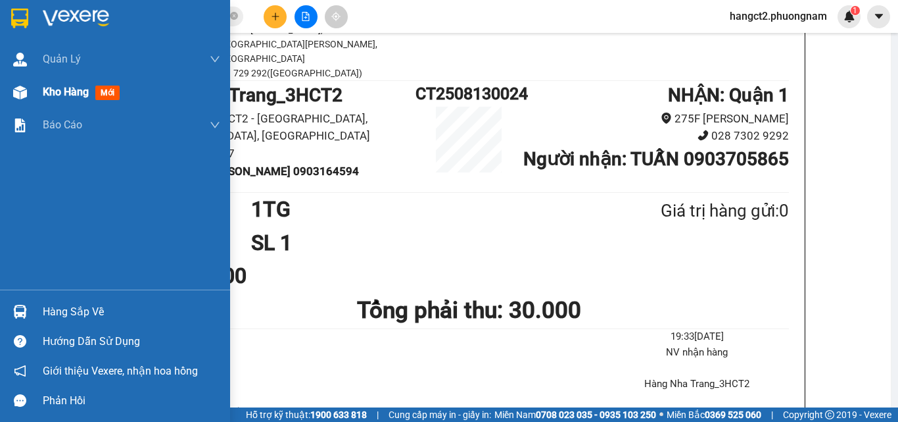
click at [18, 90] on img at bounding box center [20, 92] width 14 height 14
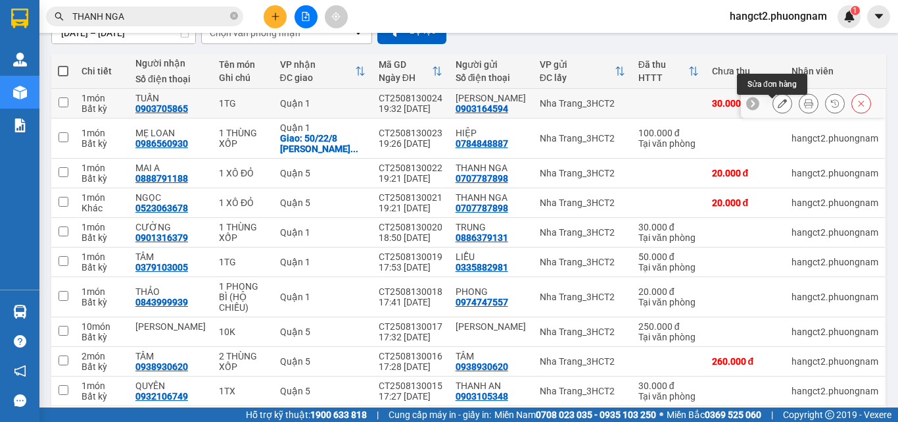
click at [773, 101] on button at bounding box center [782, 103] width 18 height 23
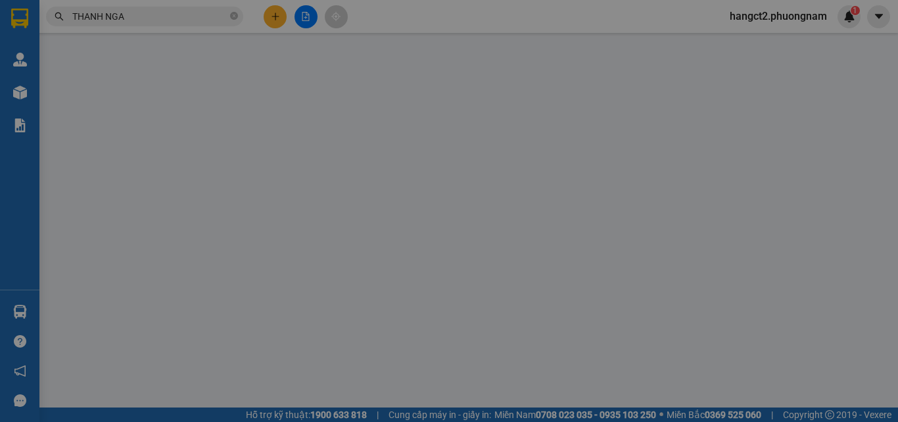
type input "0903164594"
type input "0903705865"
type input "30.000"
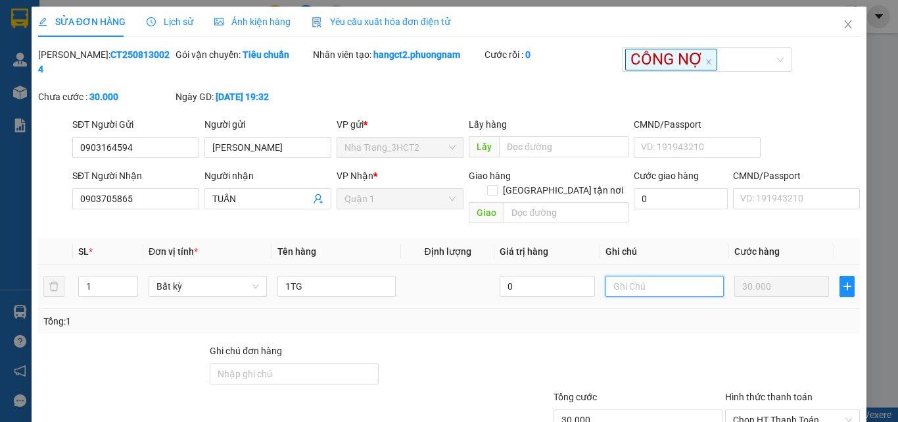
click at [636, 276] on input "text" at bounding box center [665, 286] width 118 height 21
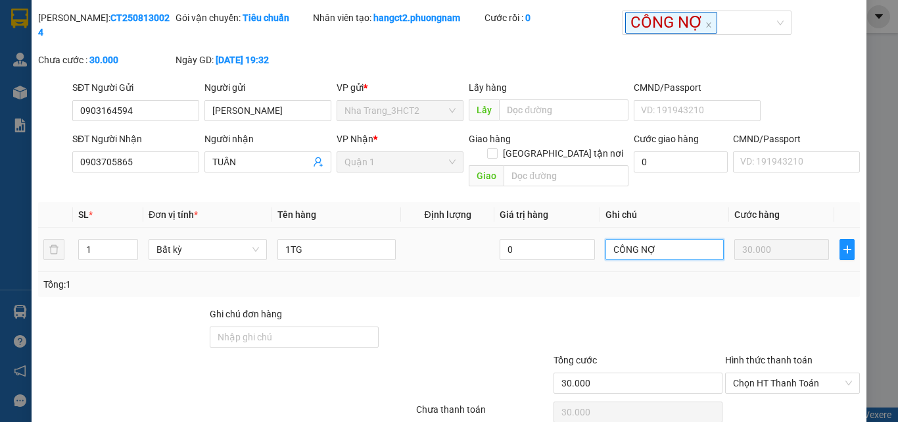
scroll to position [70, 0]
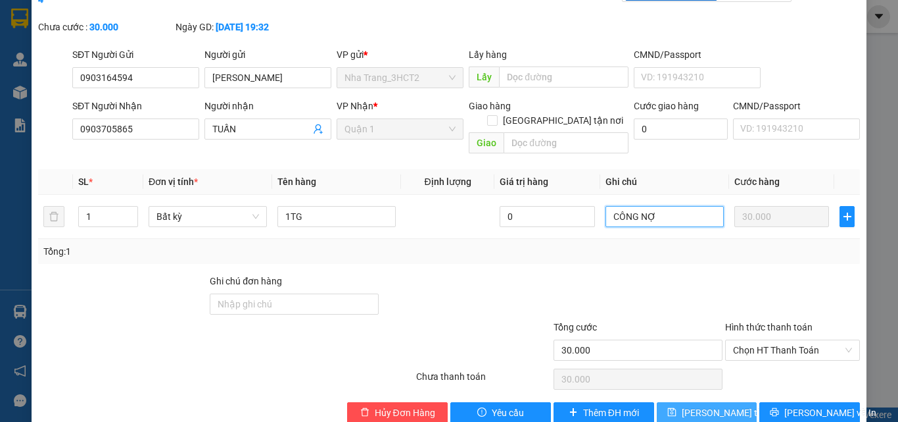
type input "CÔNG NỢ"
click at [707, 405] on span "[PERSON_NAME] thay đổi" at bounding box center [734, 412] width 105 height 14
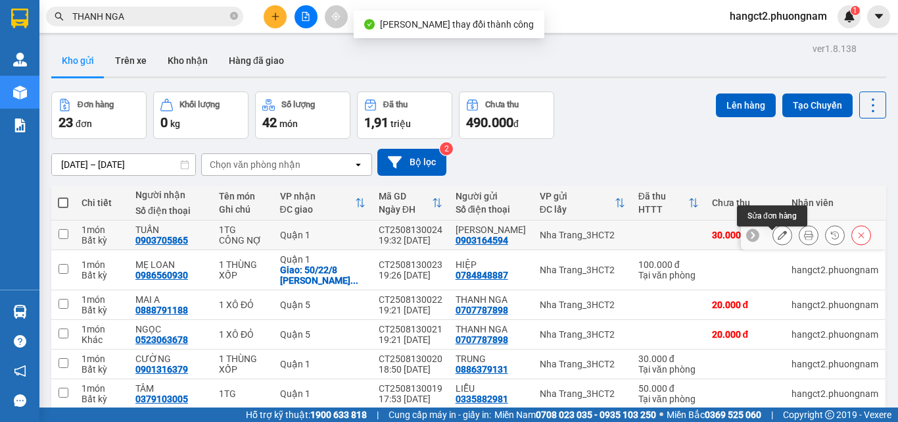
click at [778, 238] on icon at bounding box center [782, 234] width 9 height 9
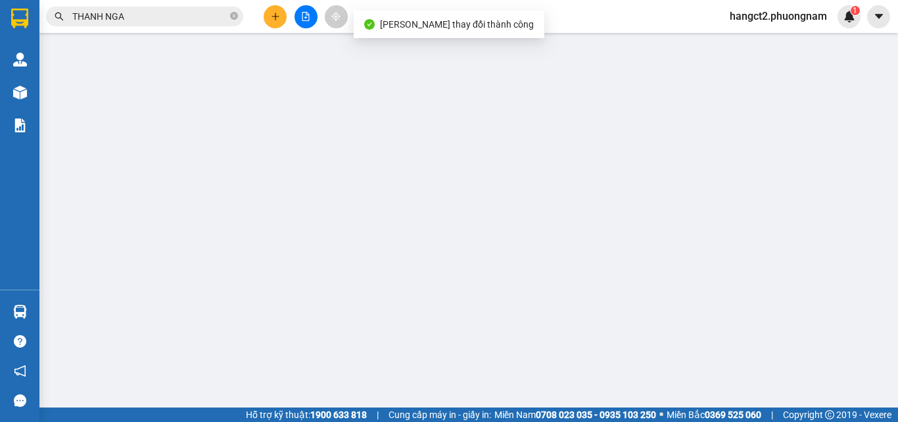
type input "0903164594"
type input "0903705865"
type input "30.000"
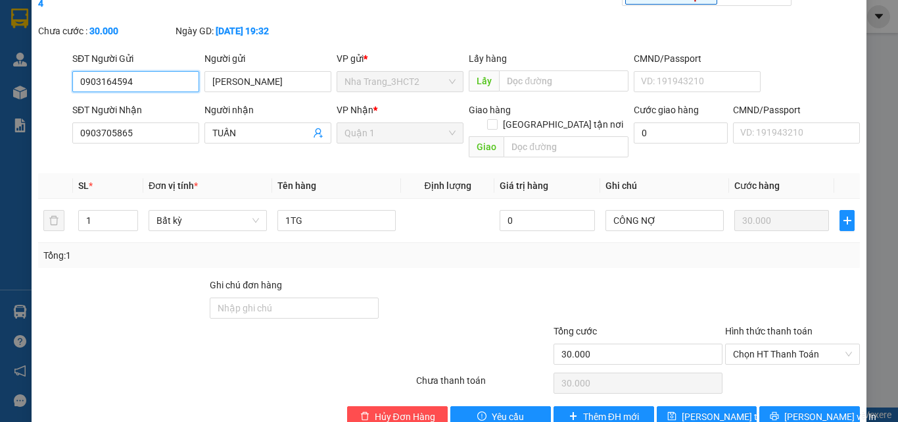
scroll to position [70, 0]
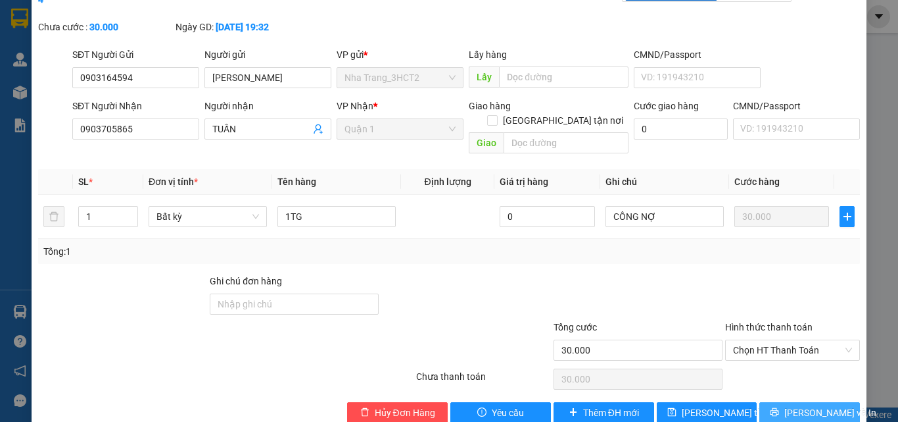
click at [773, 402] on button "[PERSON_NAME] và In" at bounding box center [809, 412] width 101 height 21
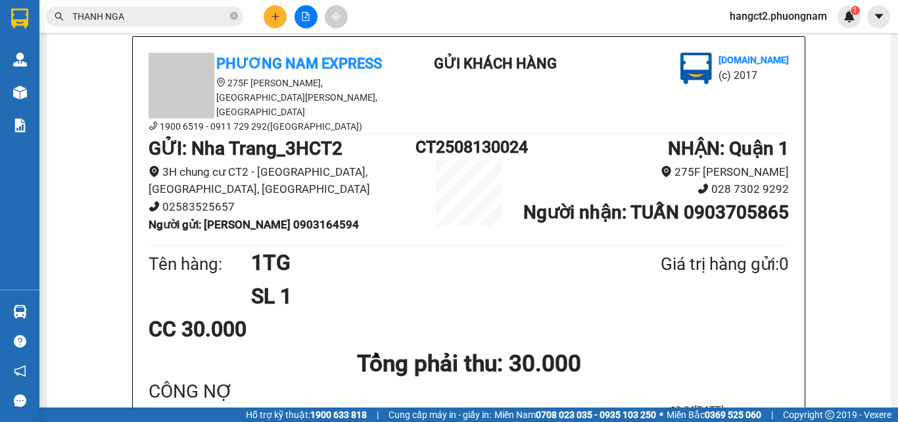
scroll to position [89, 0]
